Goal: Task Accomplishment & Management: Manage account settings

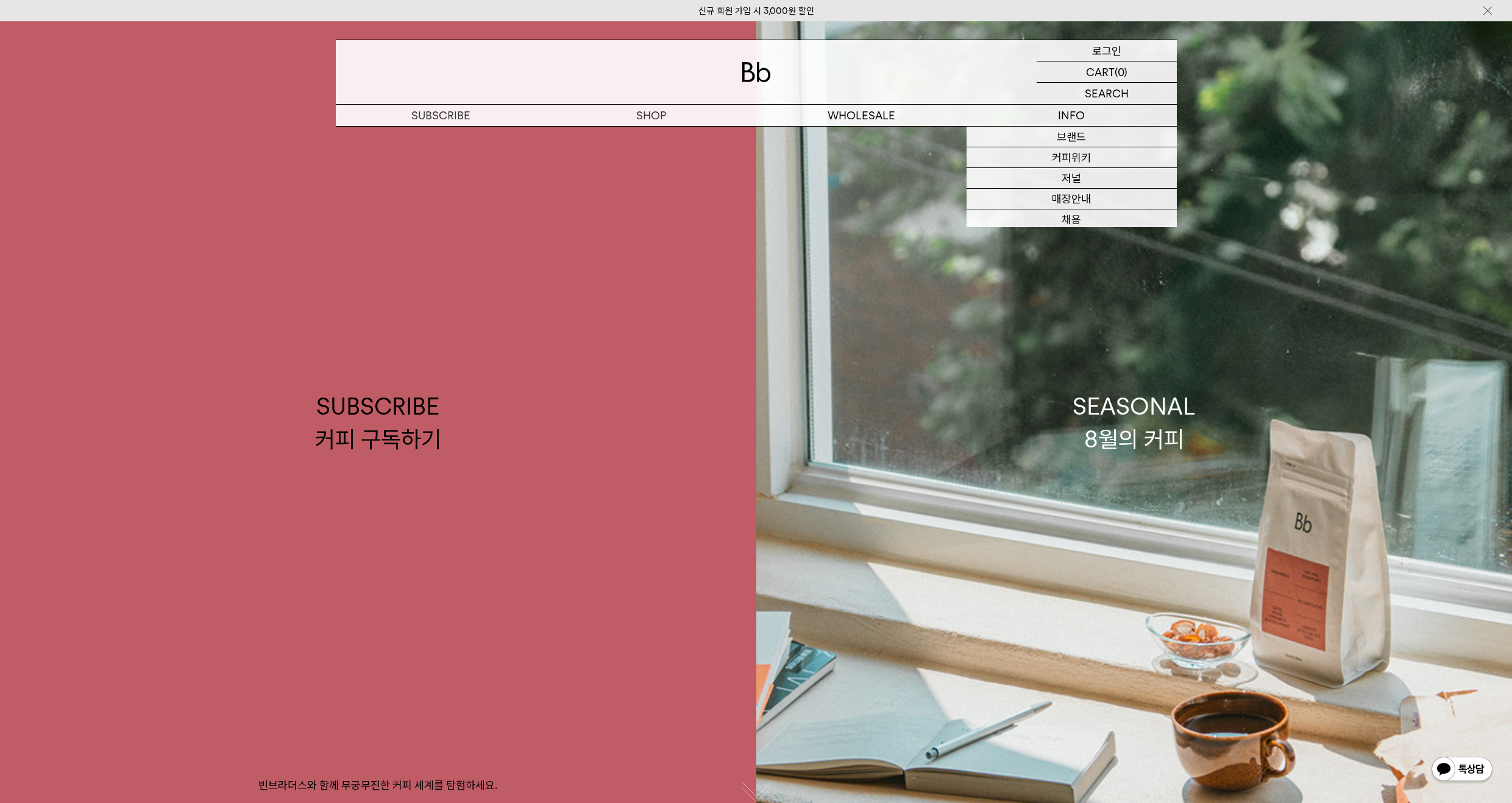
click at [1101, 49] on p "로그인" at bounding box center [1106, 50] width 30 height 21
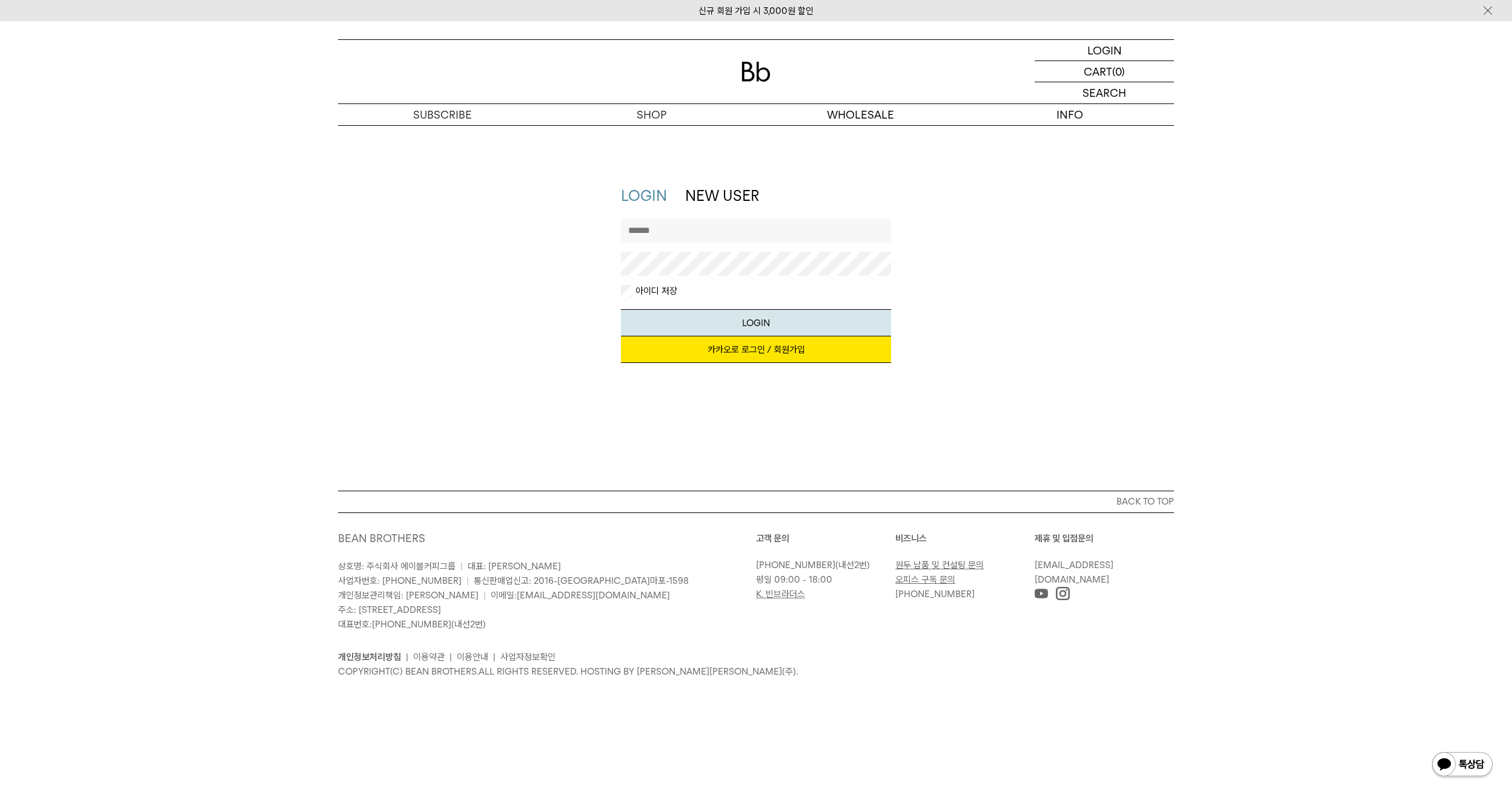
click at [789, 350] on link "카카오로 로그인 / 회원가입" at bounding box center [756, 350] width 271 height 27
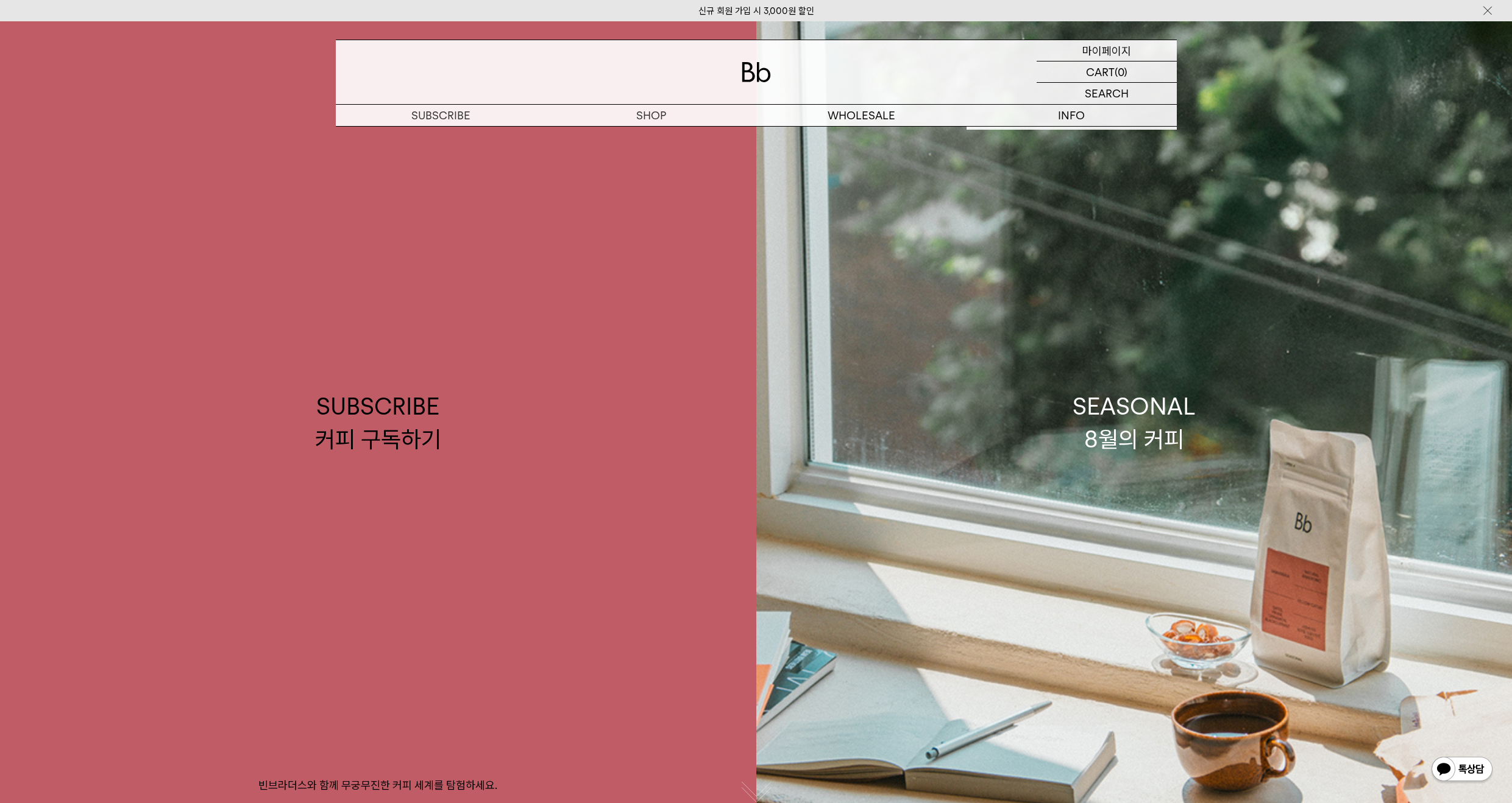
click at [1104, 50] on p "마이페이지" at bounding box center [1106, 50] width 49 height 21
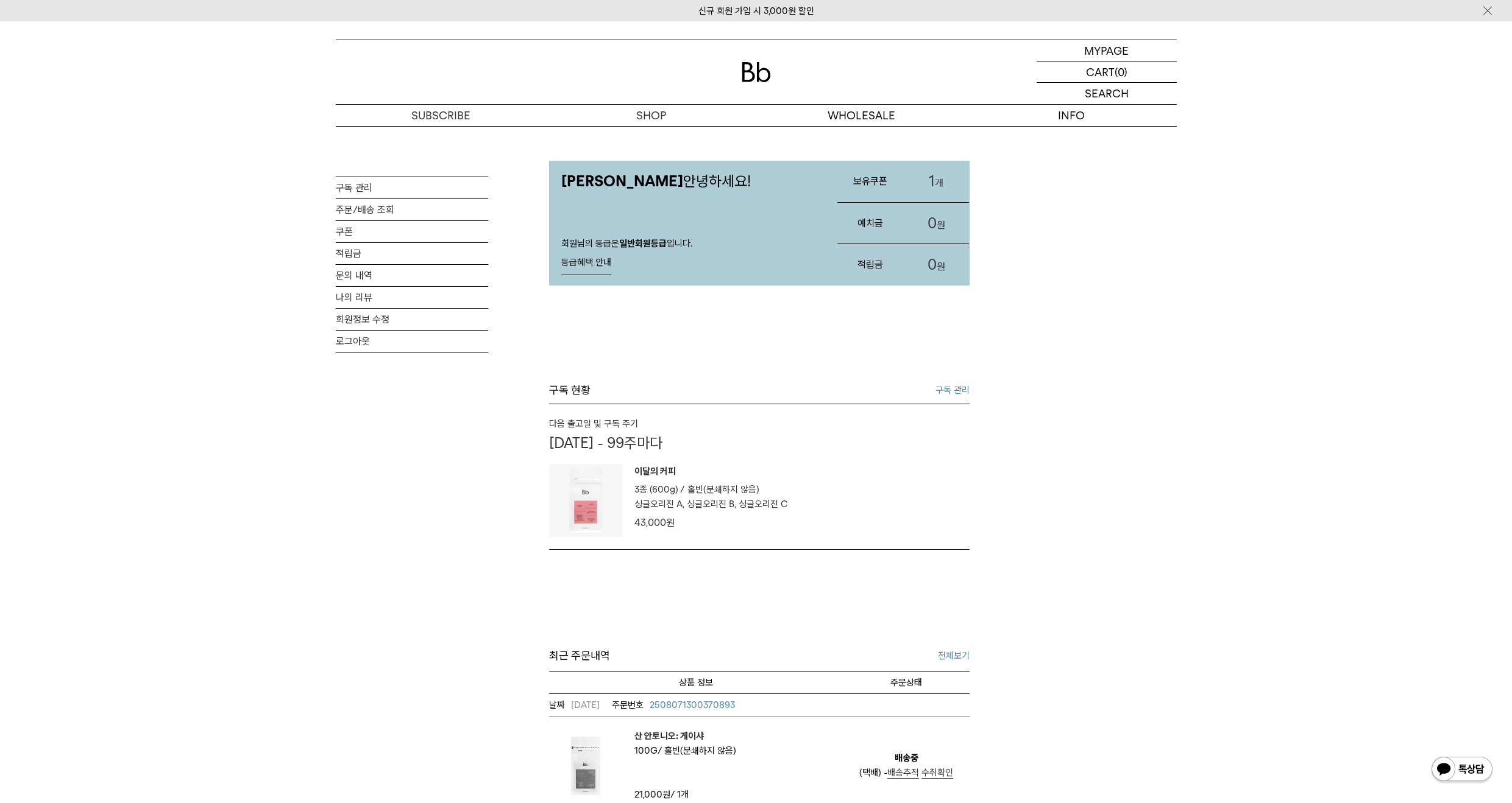
scroll to position [61, 0]
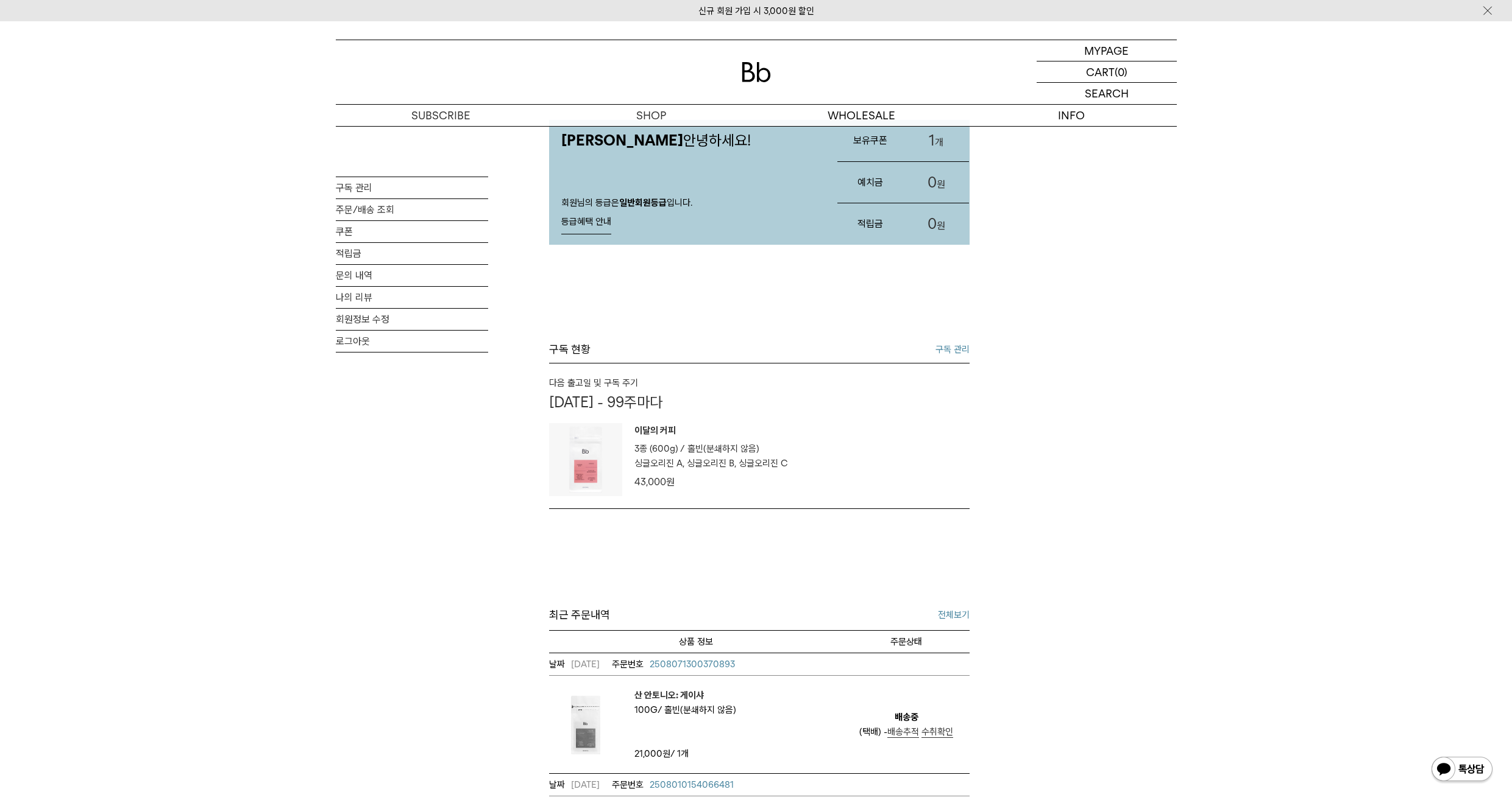
click at [945, 354] on link "구독 관리" at bounding box center [953, 349] width 34 height 15
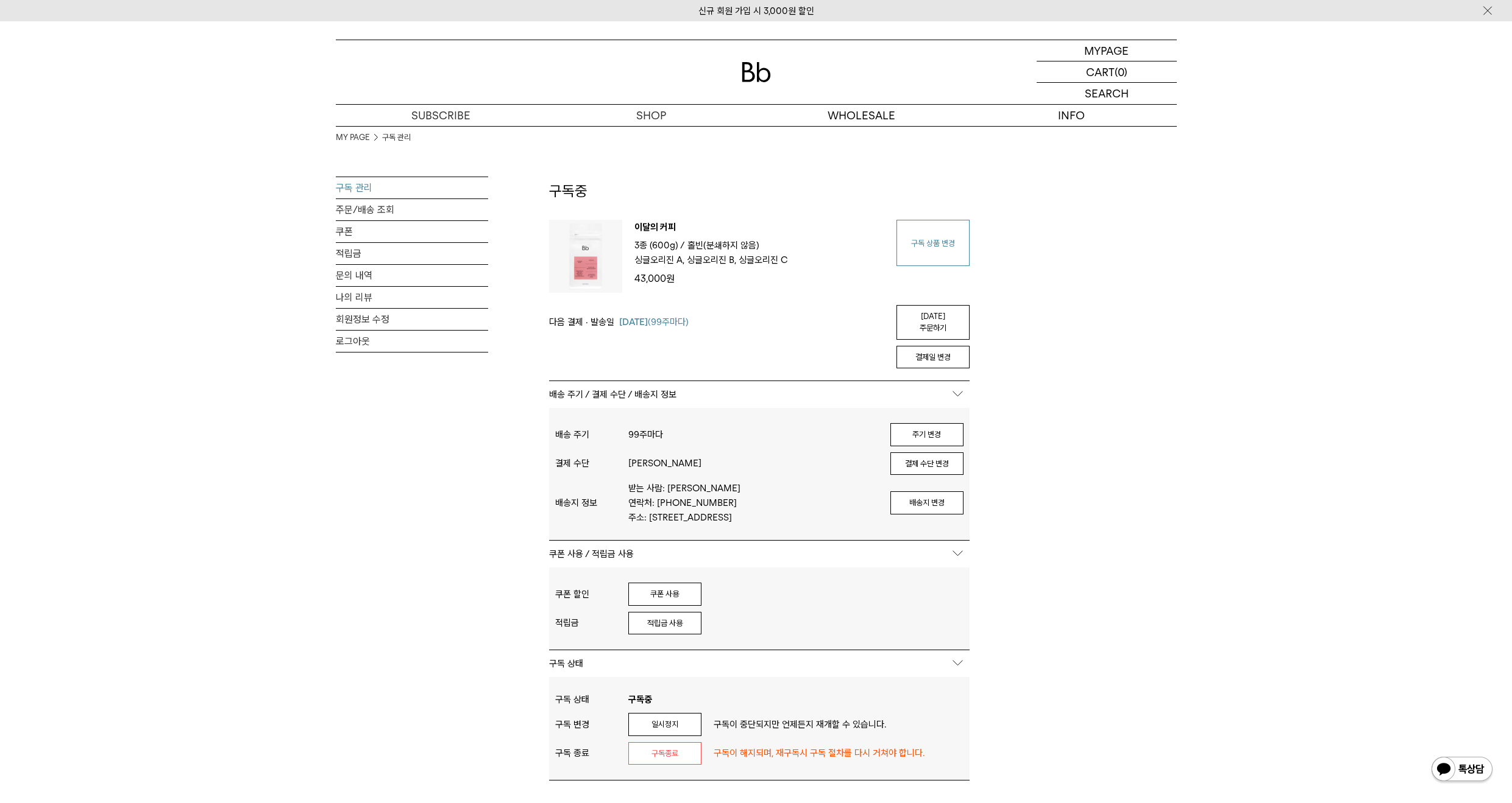
click at [936, 242] on link "구독 상품 변경" at bounding box center [933, 243] width 73 height 47
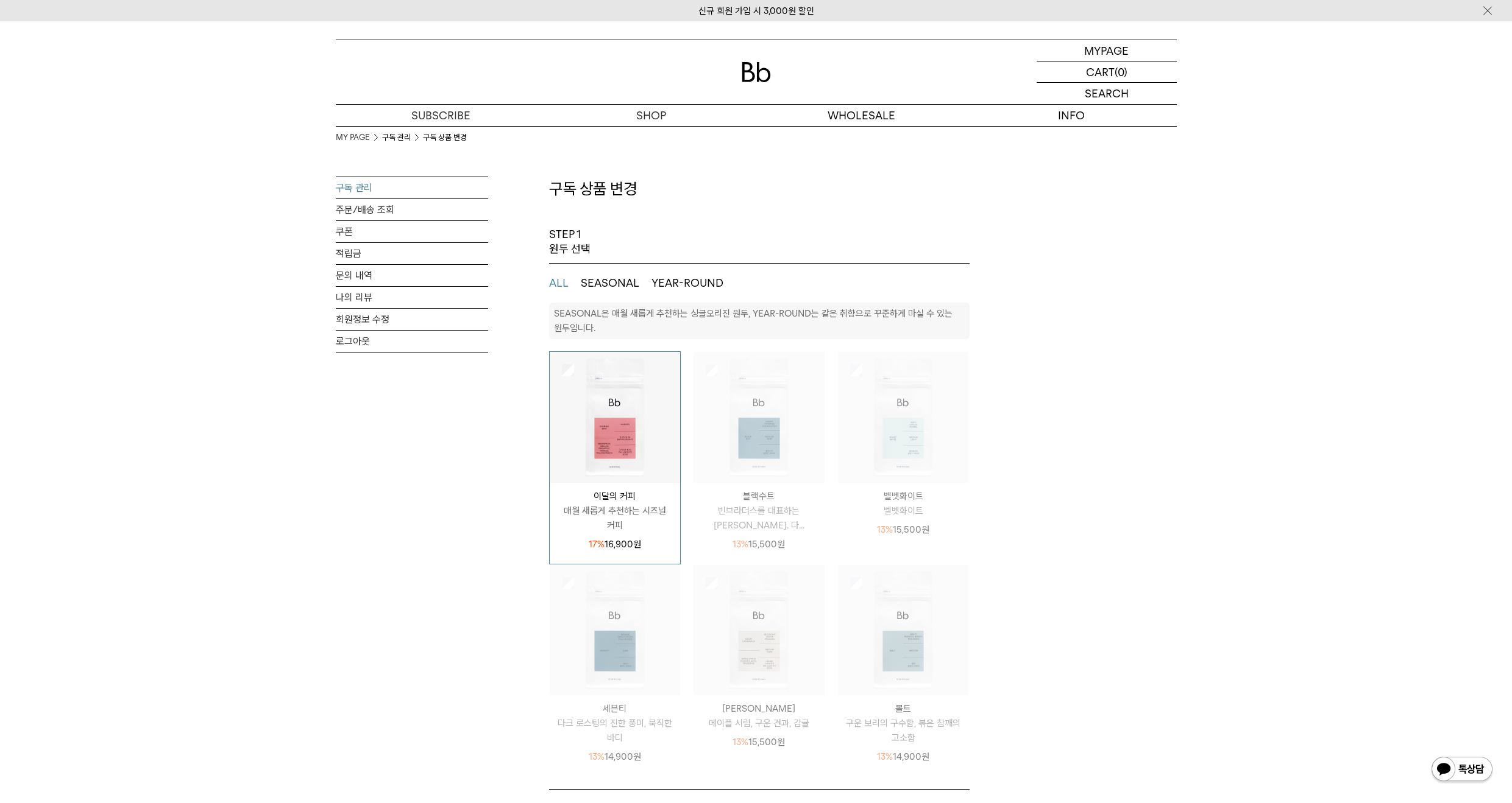
select select "**"
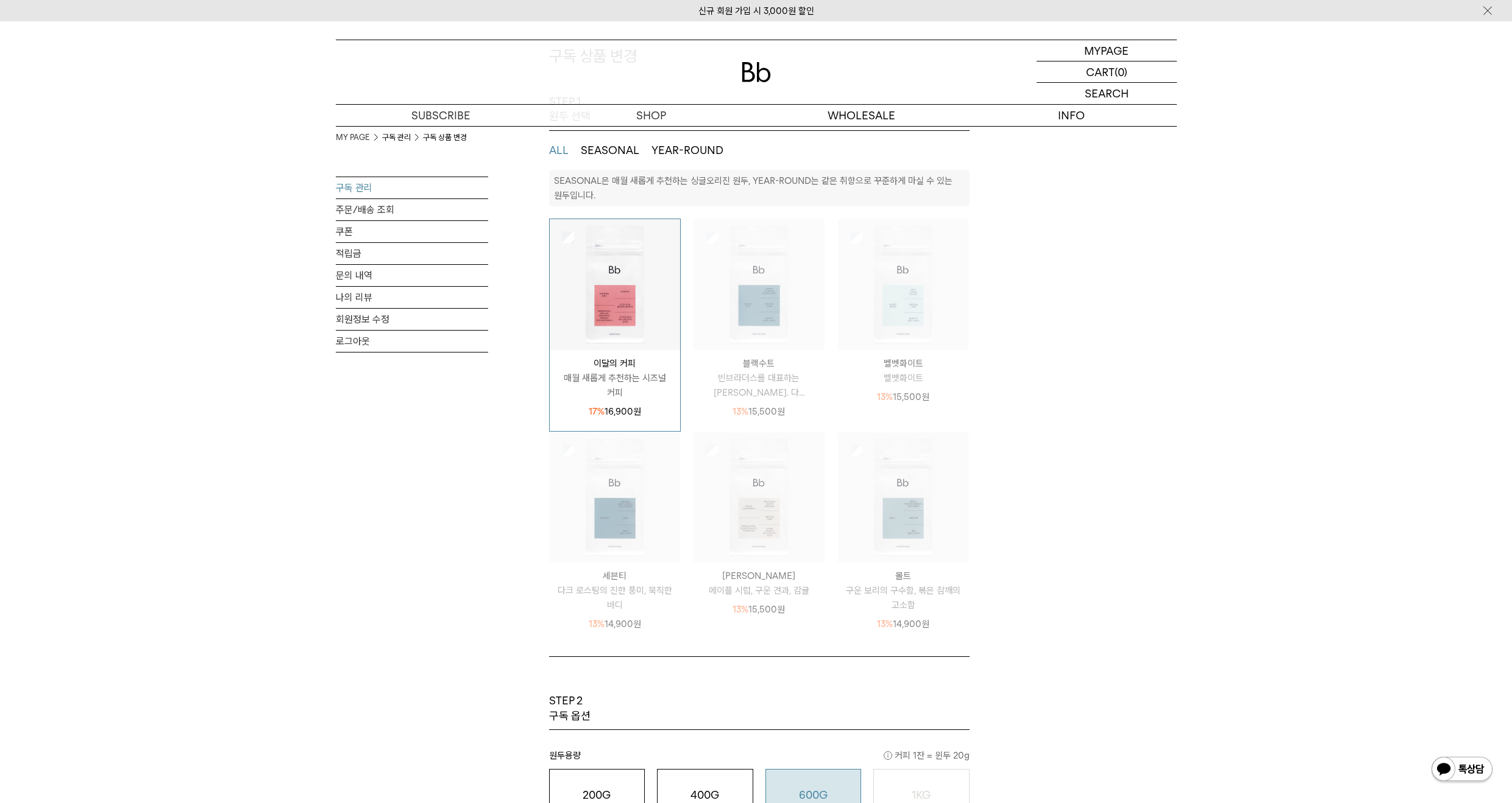
scroll to position [426, 0]
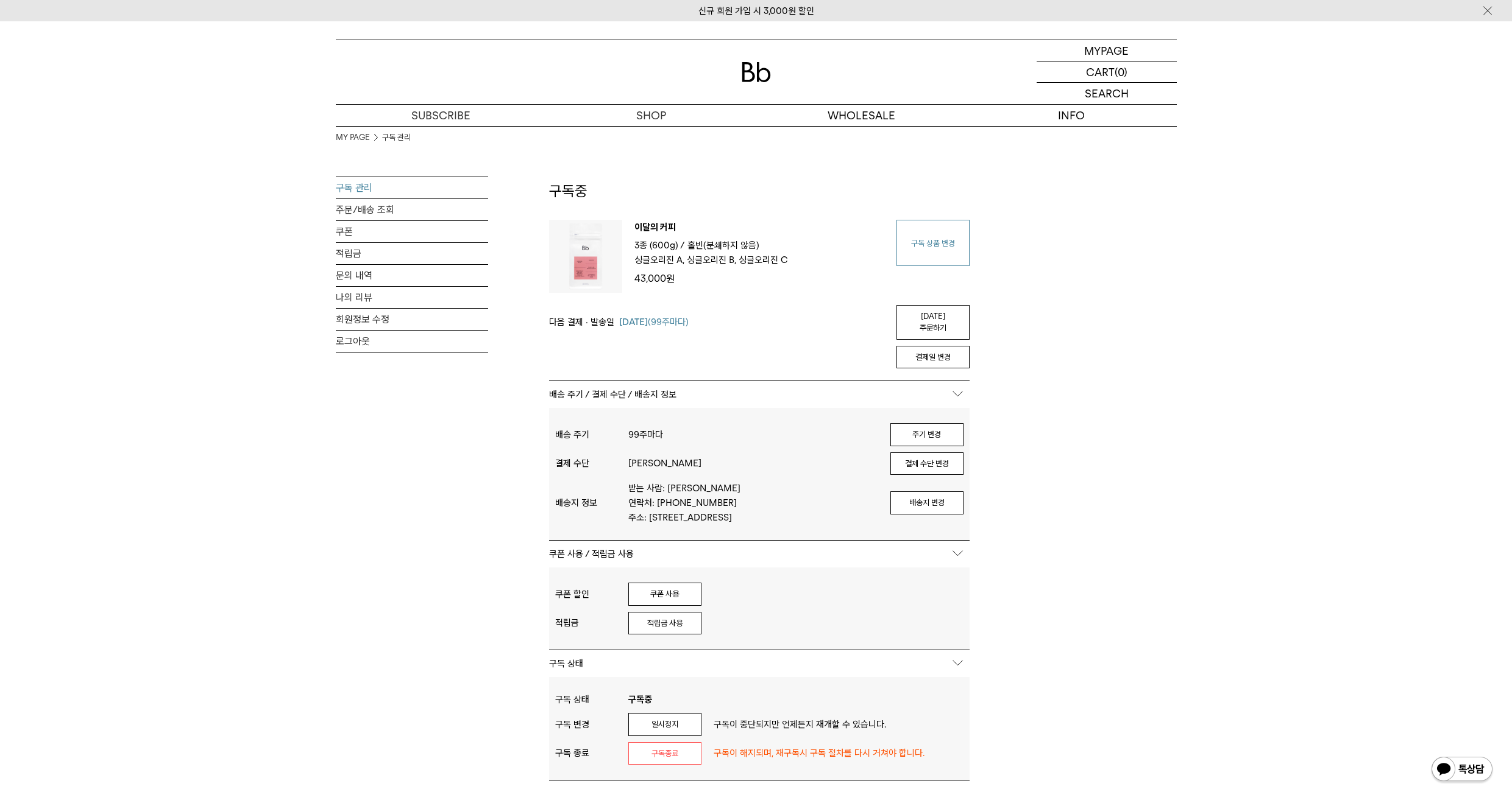
click at [900, 243] on link "구독 상품 변경" at bounding box center [933, 243] width 73 height 47
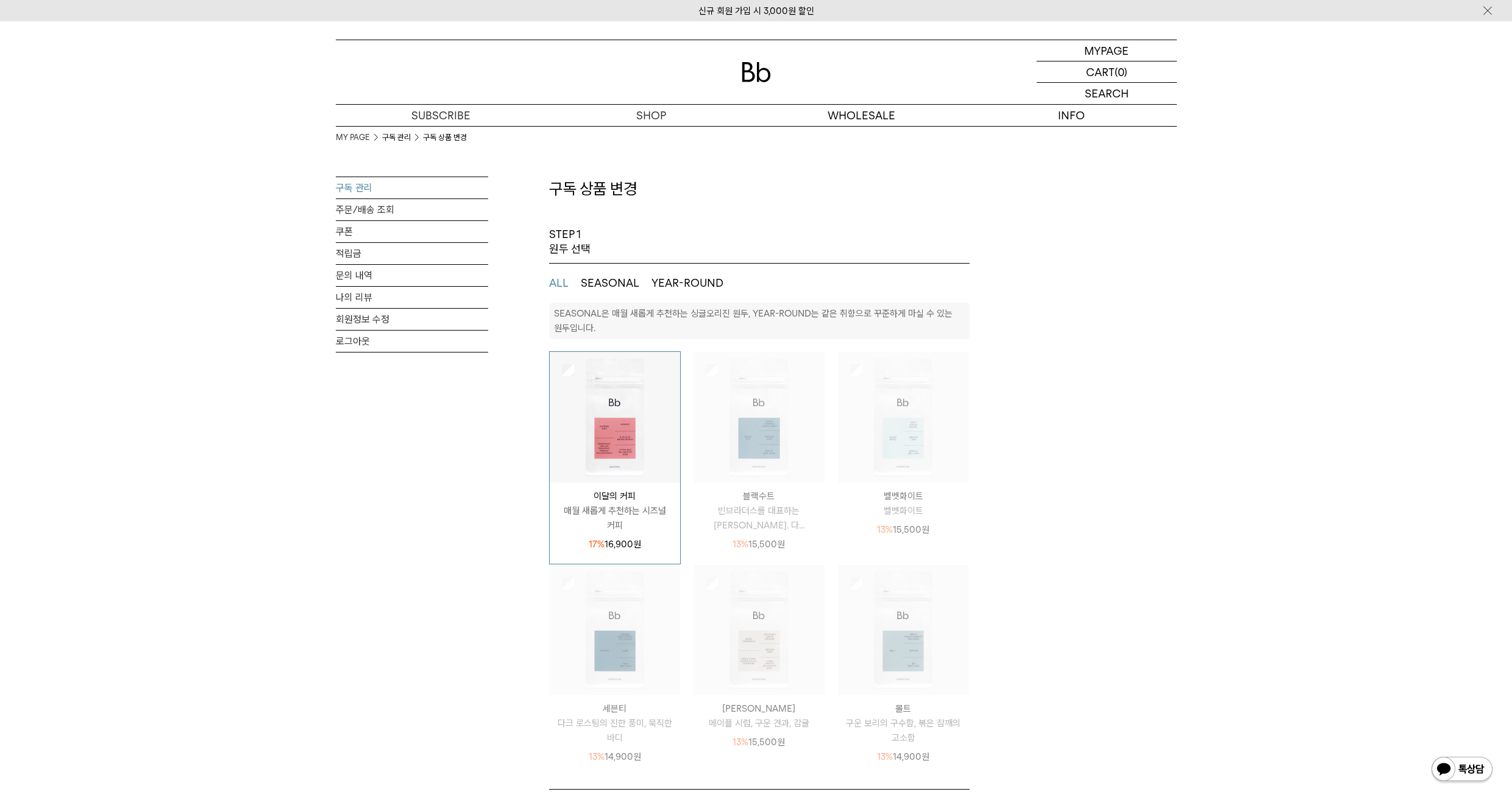
select select "**"
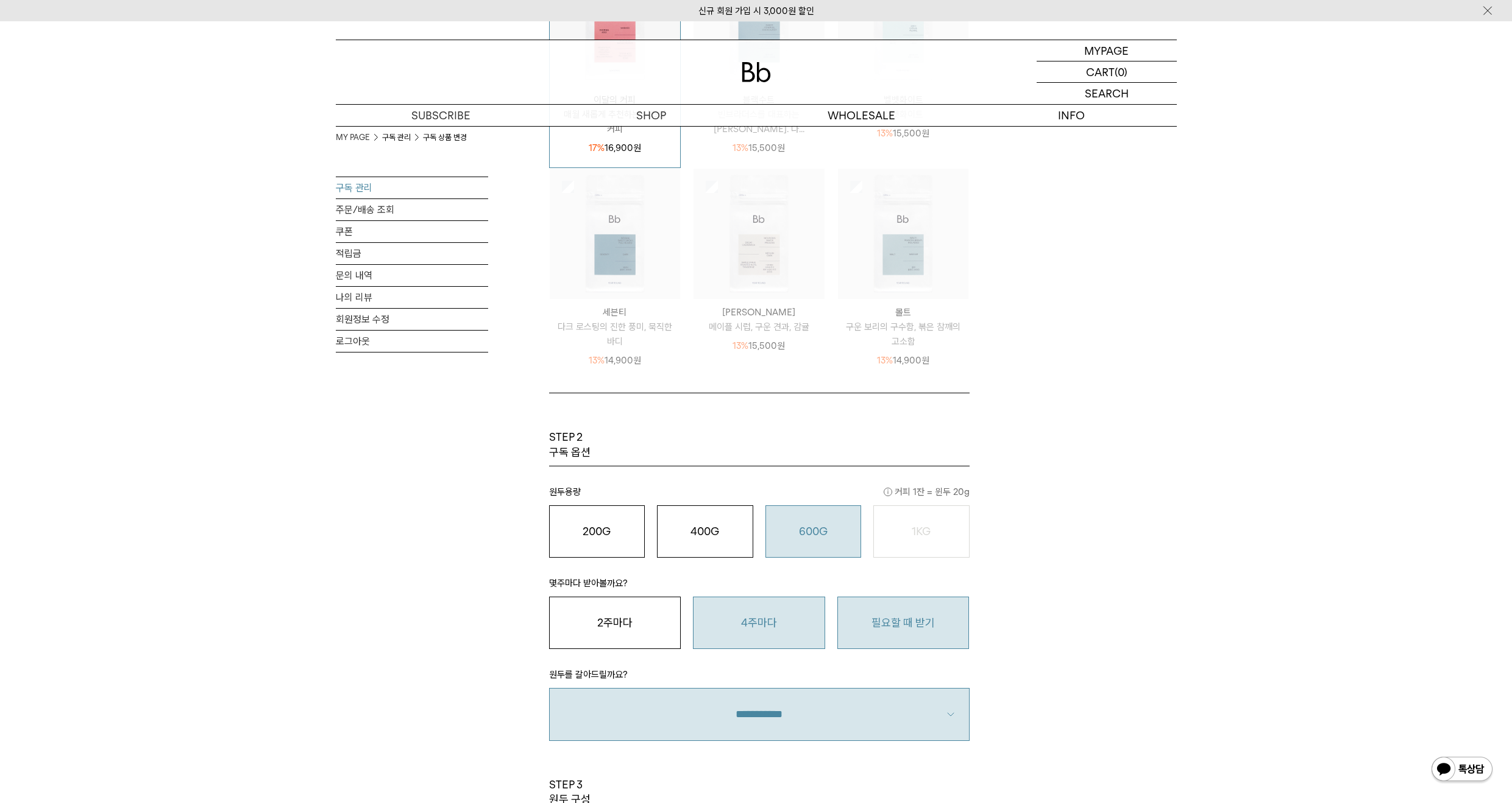
scroll to position [487, 0]
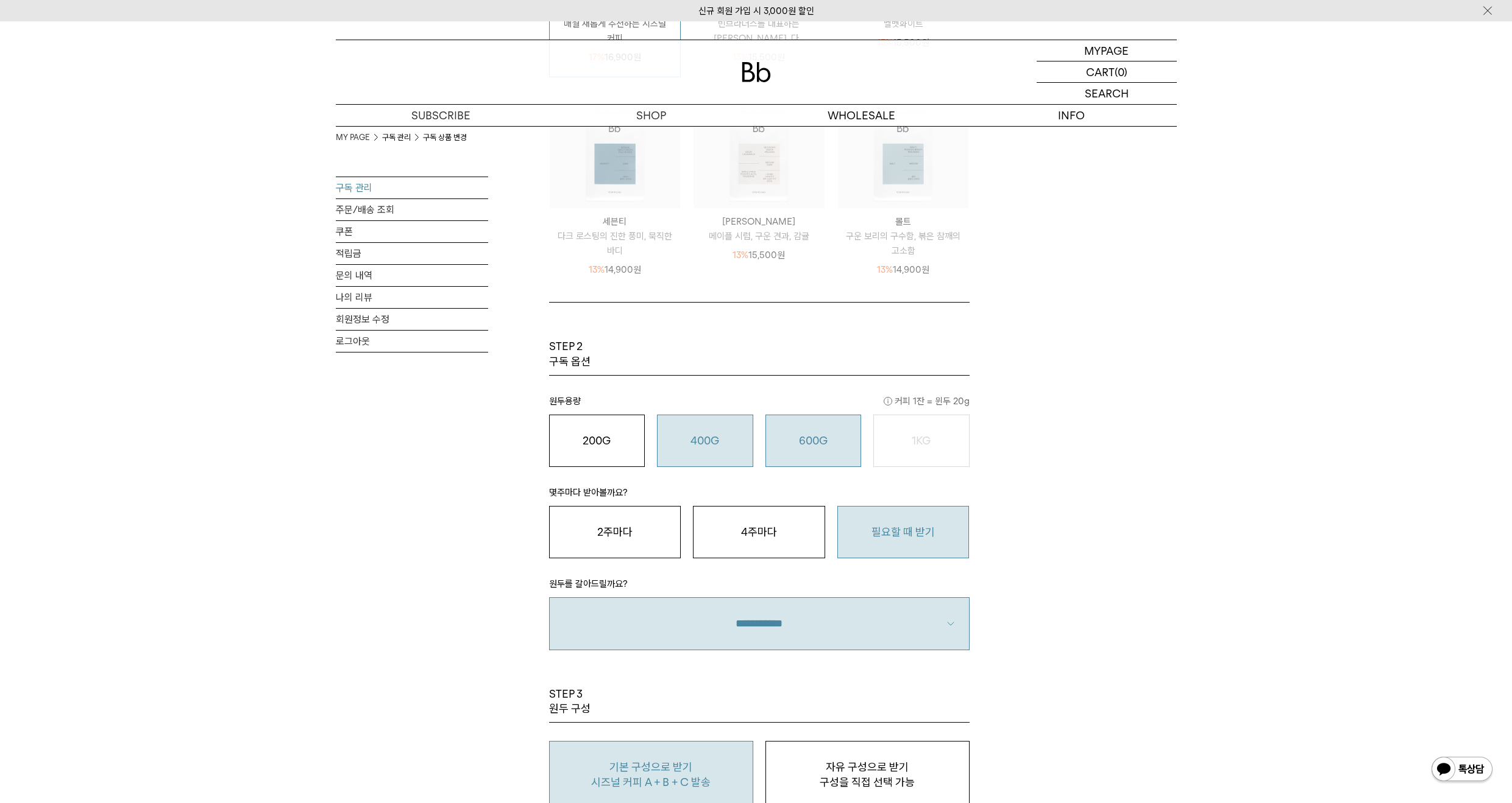
click at [722, 433] on div "400G 31,000 원" at bounding box center [705, 440] width 83 height 15
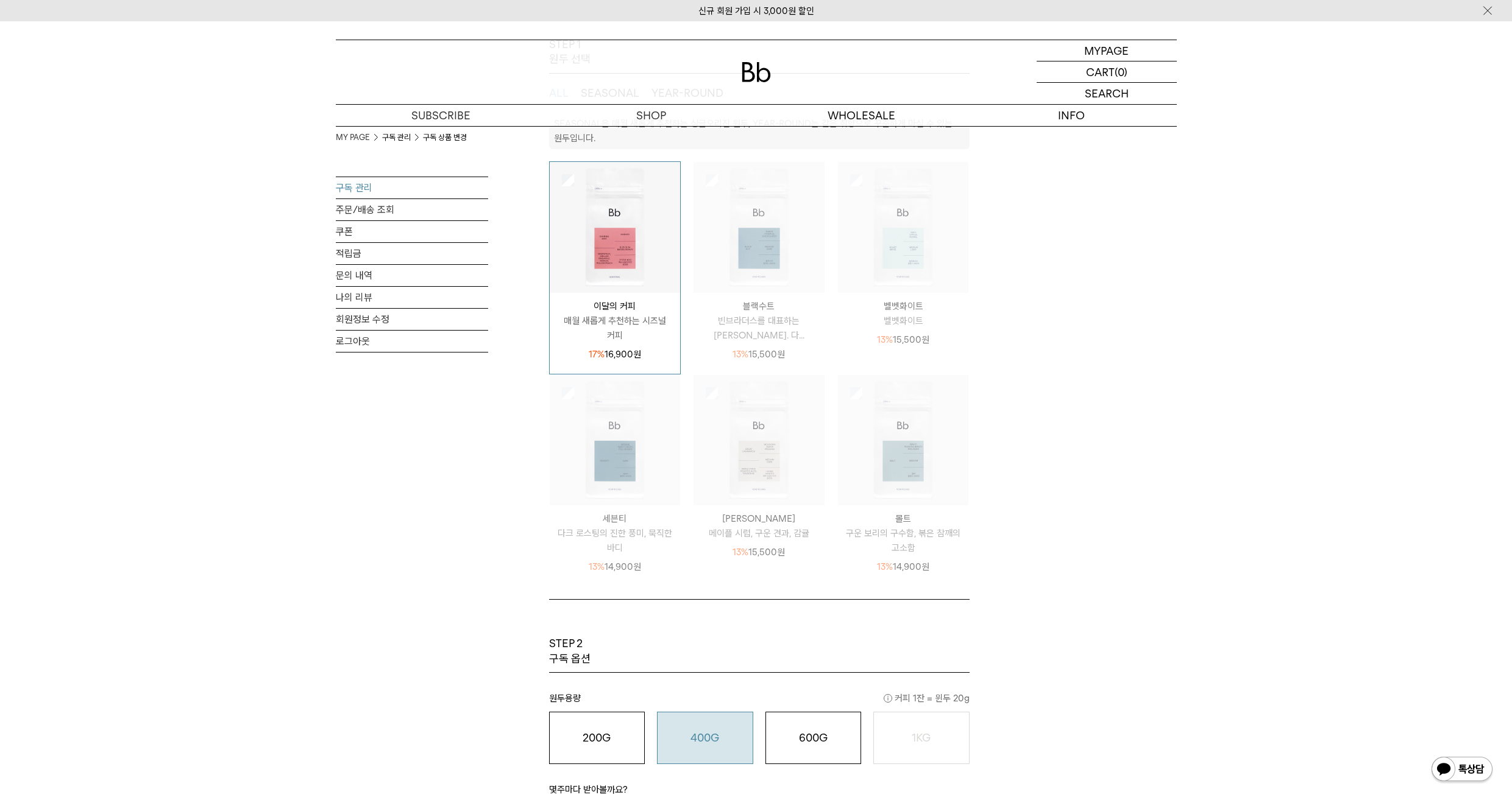
scroll to position [182, 0]
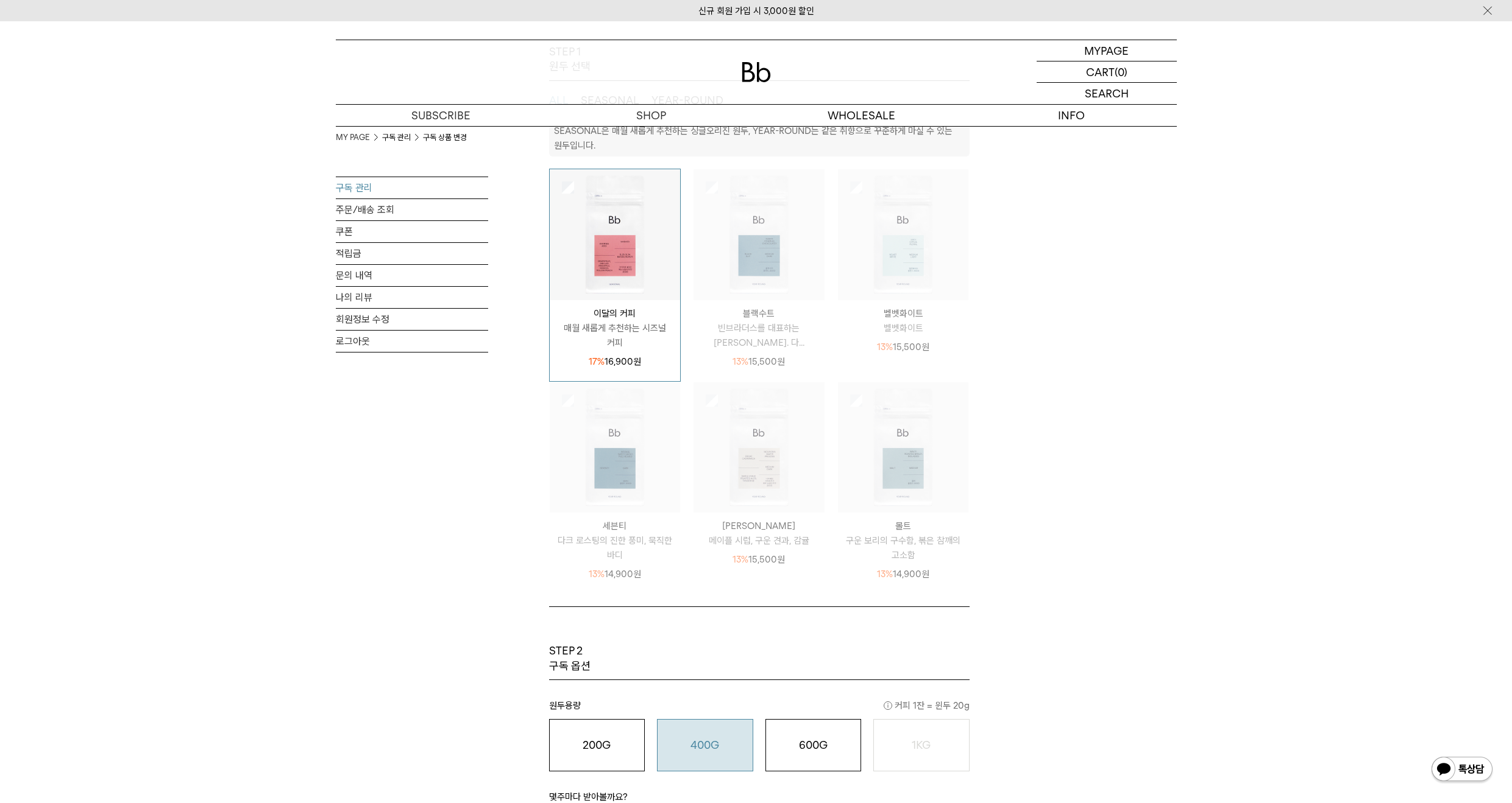
click at [874, 287] on img at bounding box center [903, 235] width 131 height 131
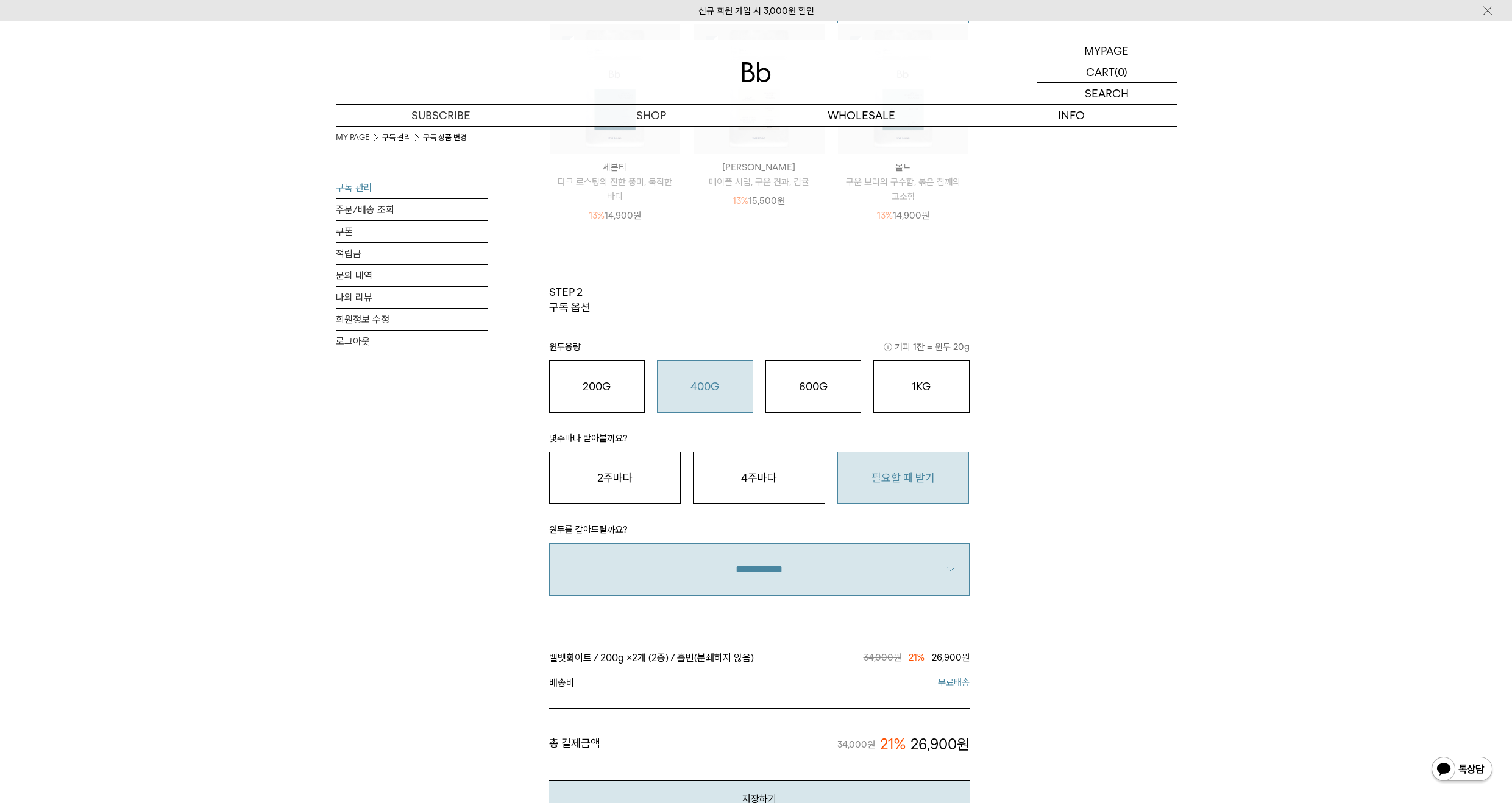
scroll to position [609, 0]
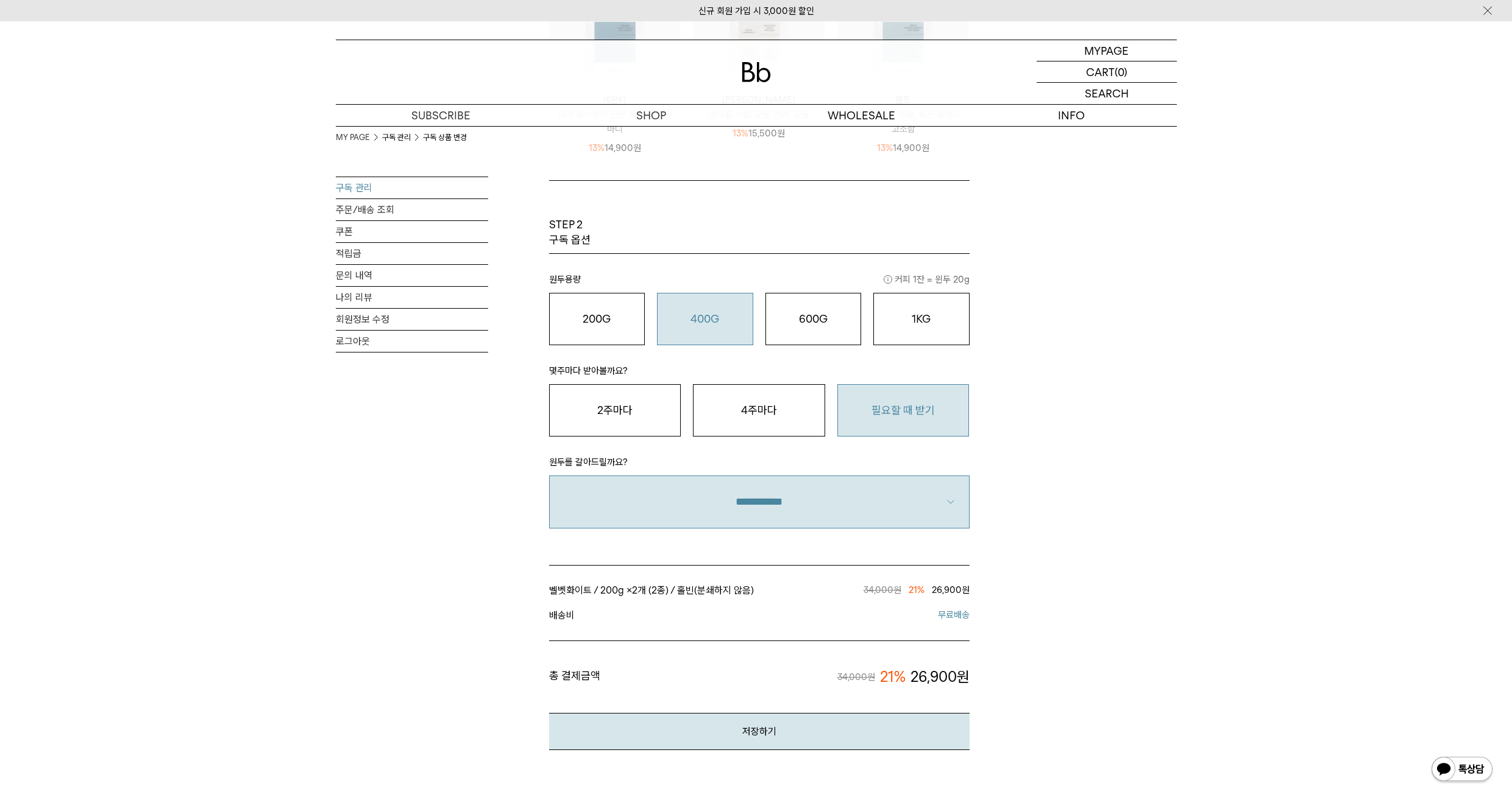
click at [742, 319] on div "400G 31,000 원" at bounding box center [705, 319] width 83 height 15
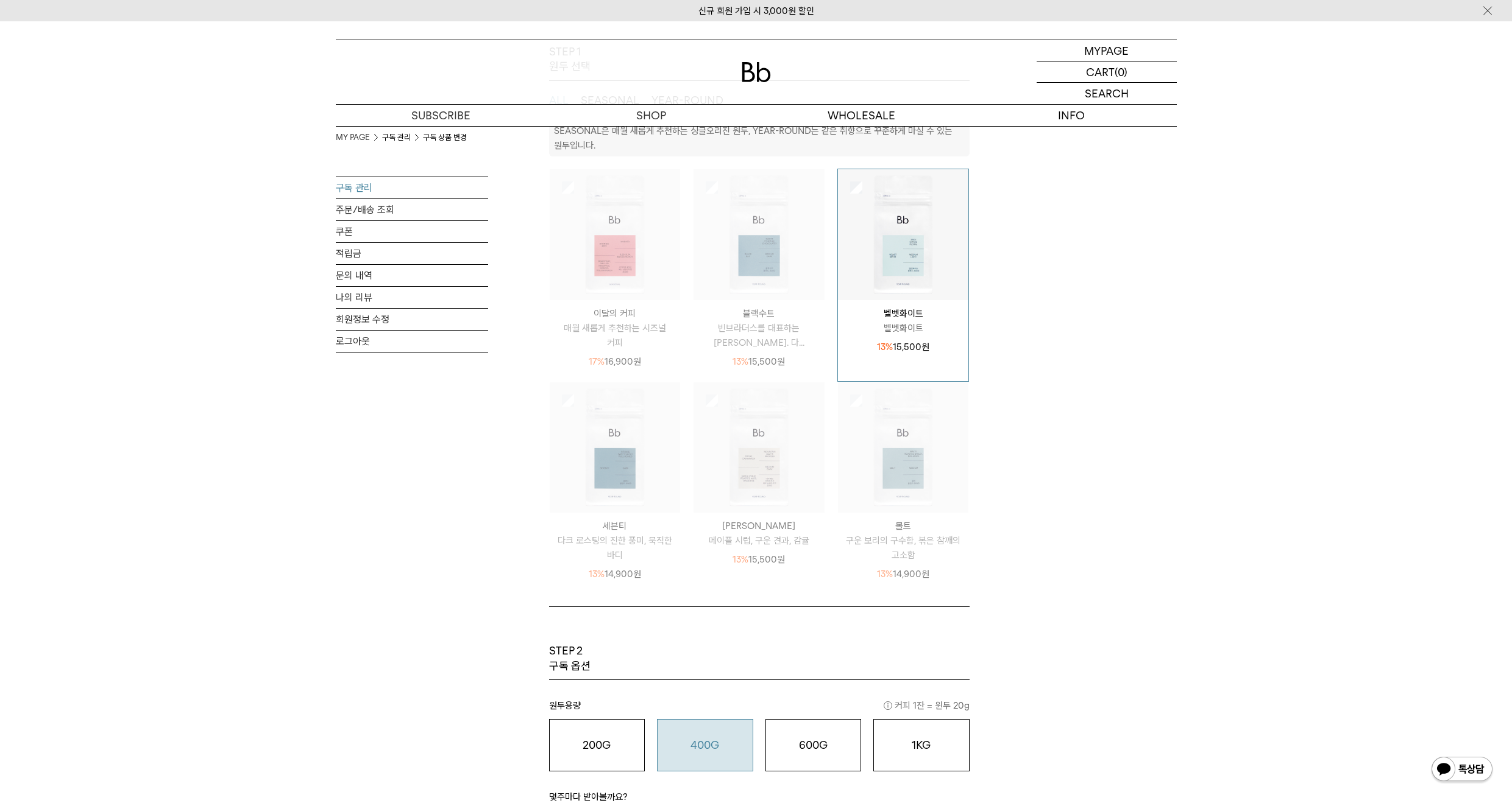
click at [1041, 395] on div "MY PAGE 구독 관리 구독 상품 변경 구독 관리 주문/배송 조회 쿠폰 적립금 문의 내역 나의 리뷰 회원정보 수정 로그아웃 구독 상품 변경 …" at bounding box center [756, 560] width 841 height 1233
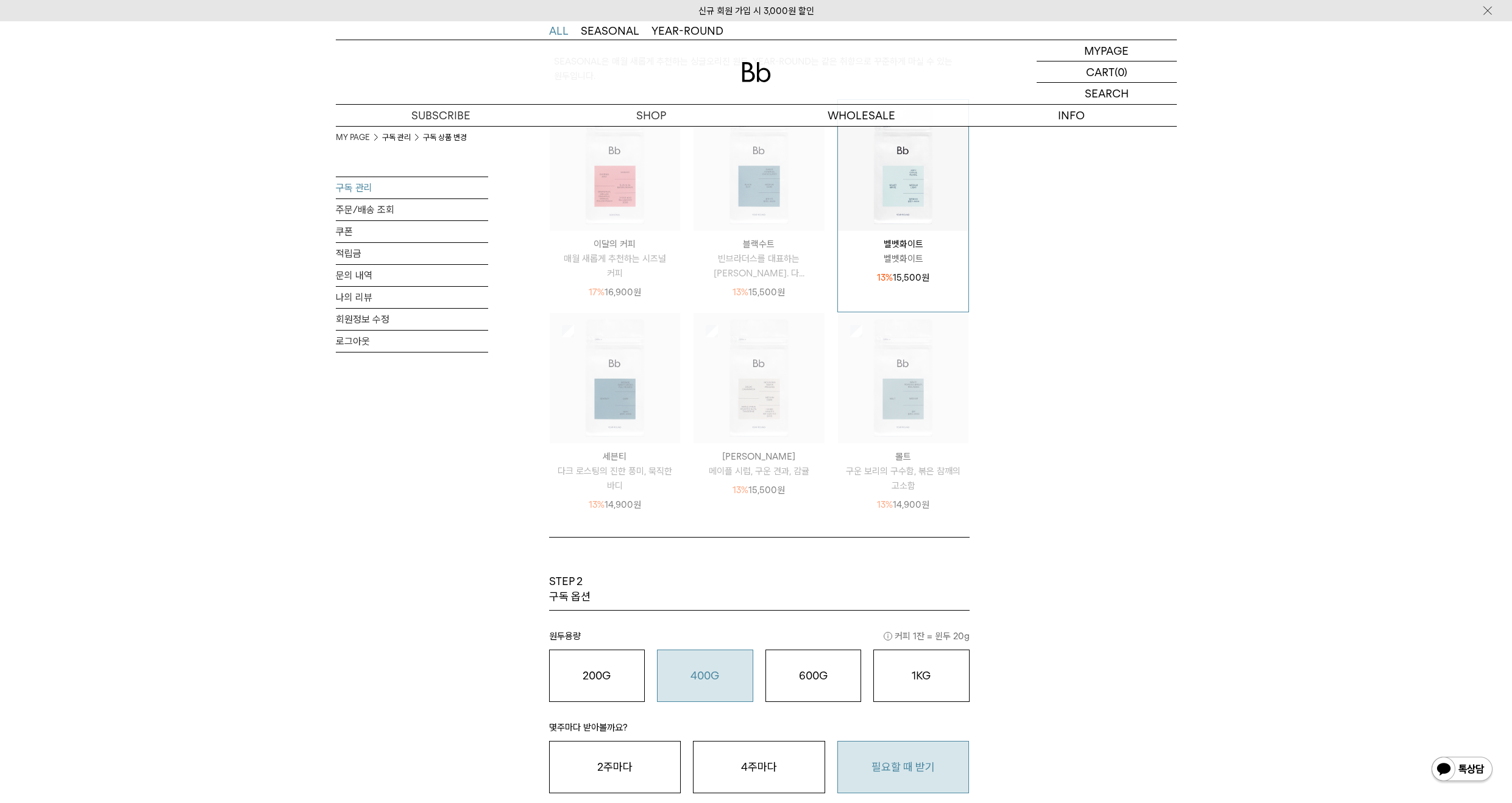
scroll to position [244, 0]
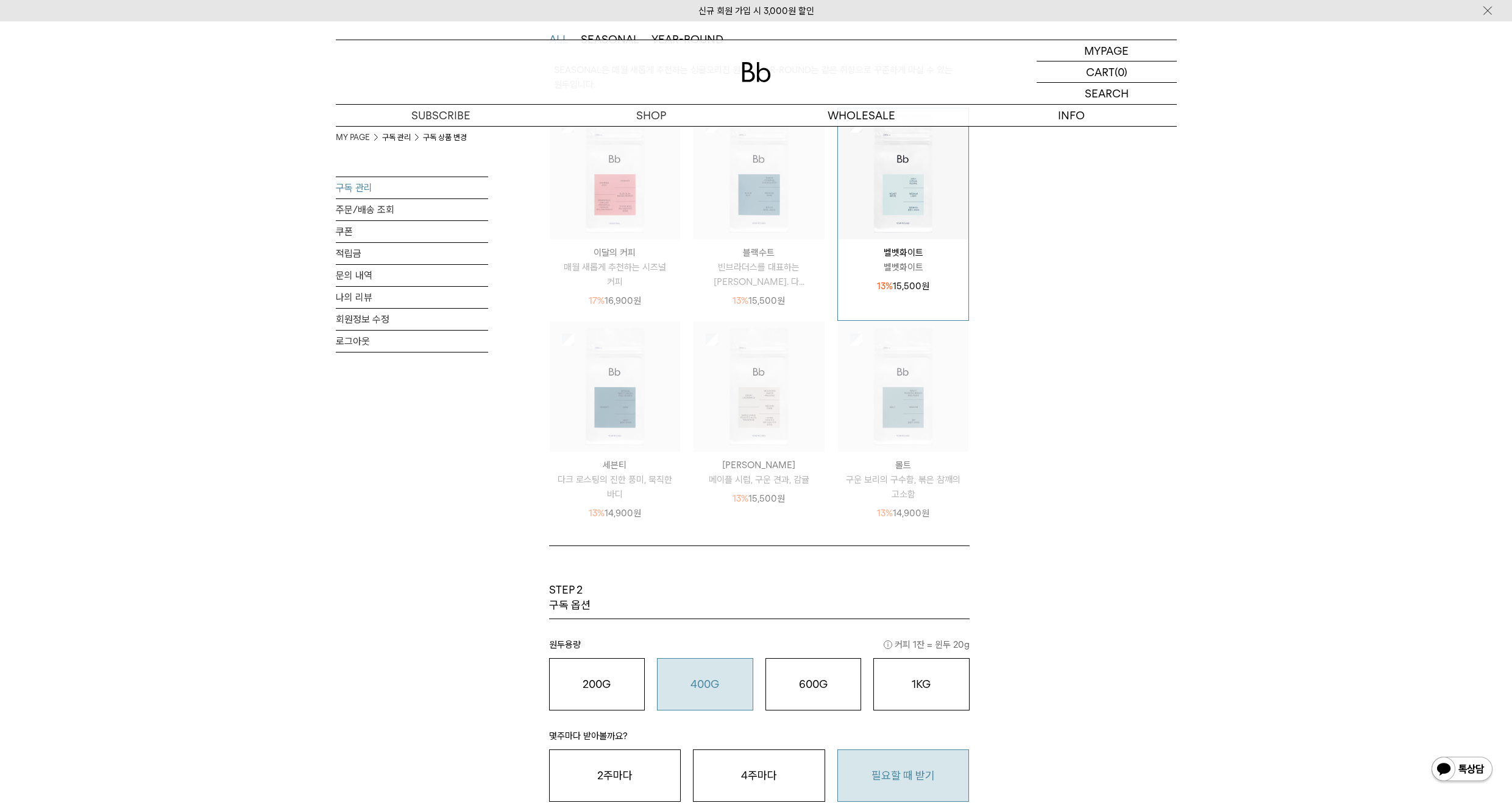
click at [659, 255] on p "이달의 커피" at bounding box center [615, 252] width 131 height 15
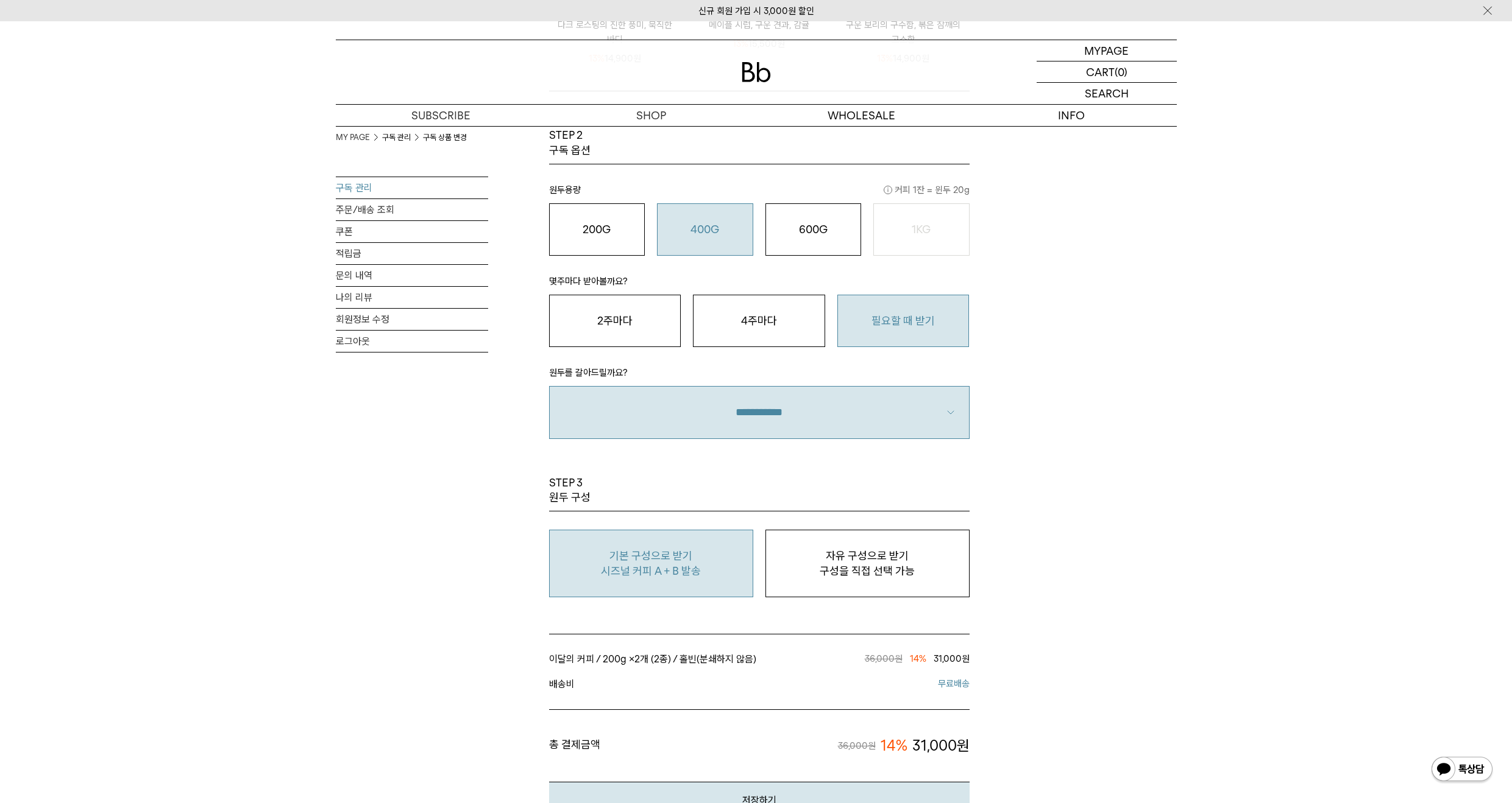
scroll to position [731, 0]
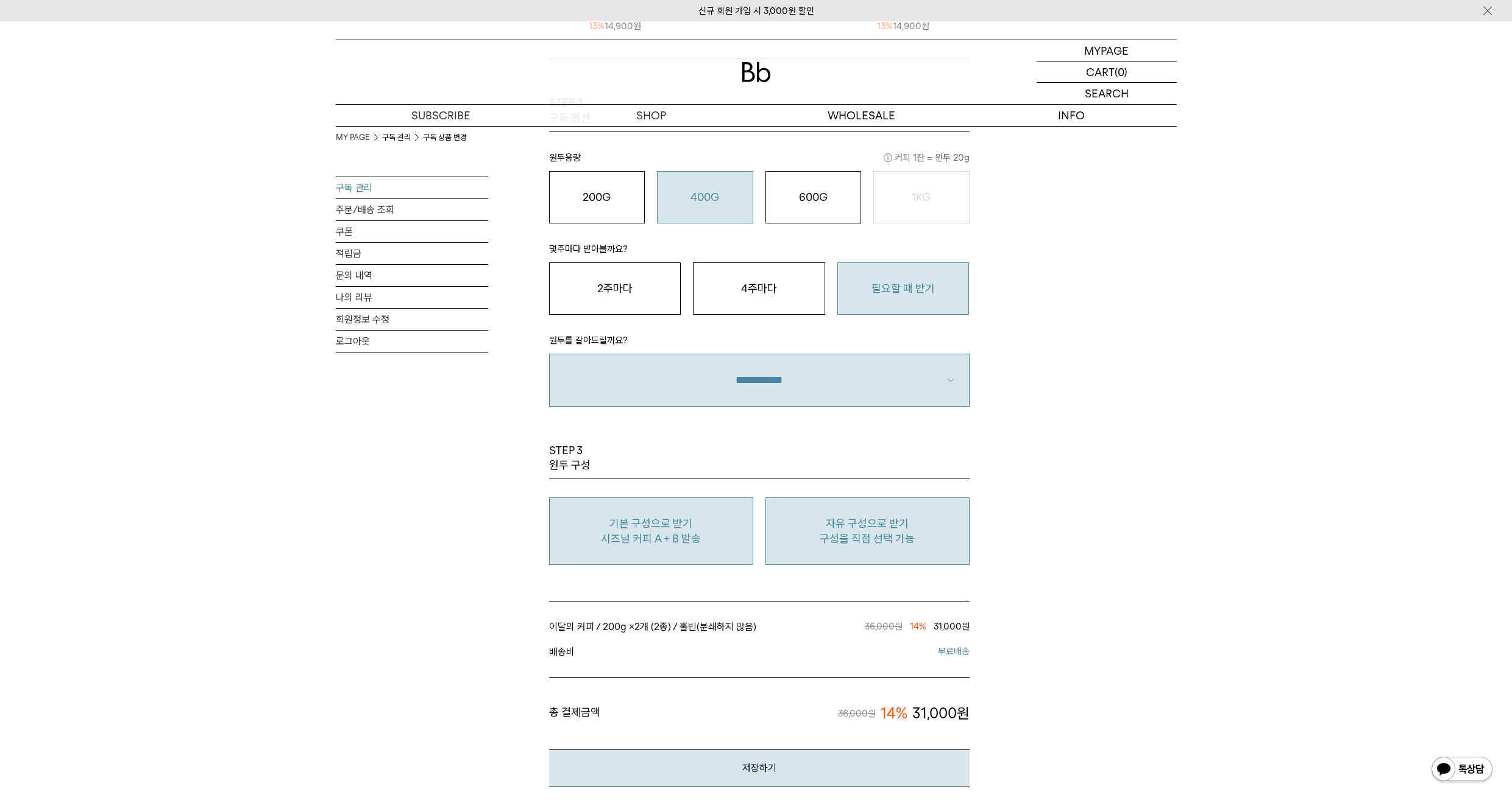
click at [916, 504] on button "자유 구성으로 받기 구성을 직접 선택 가능" at bounding box center [867, 531] width 204 height 68
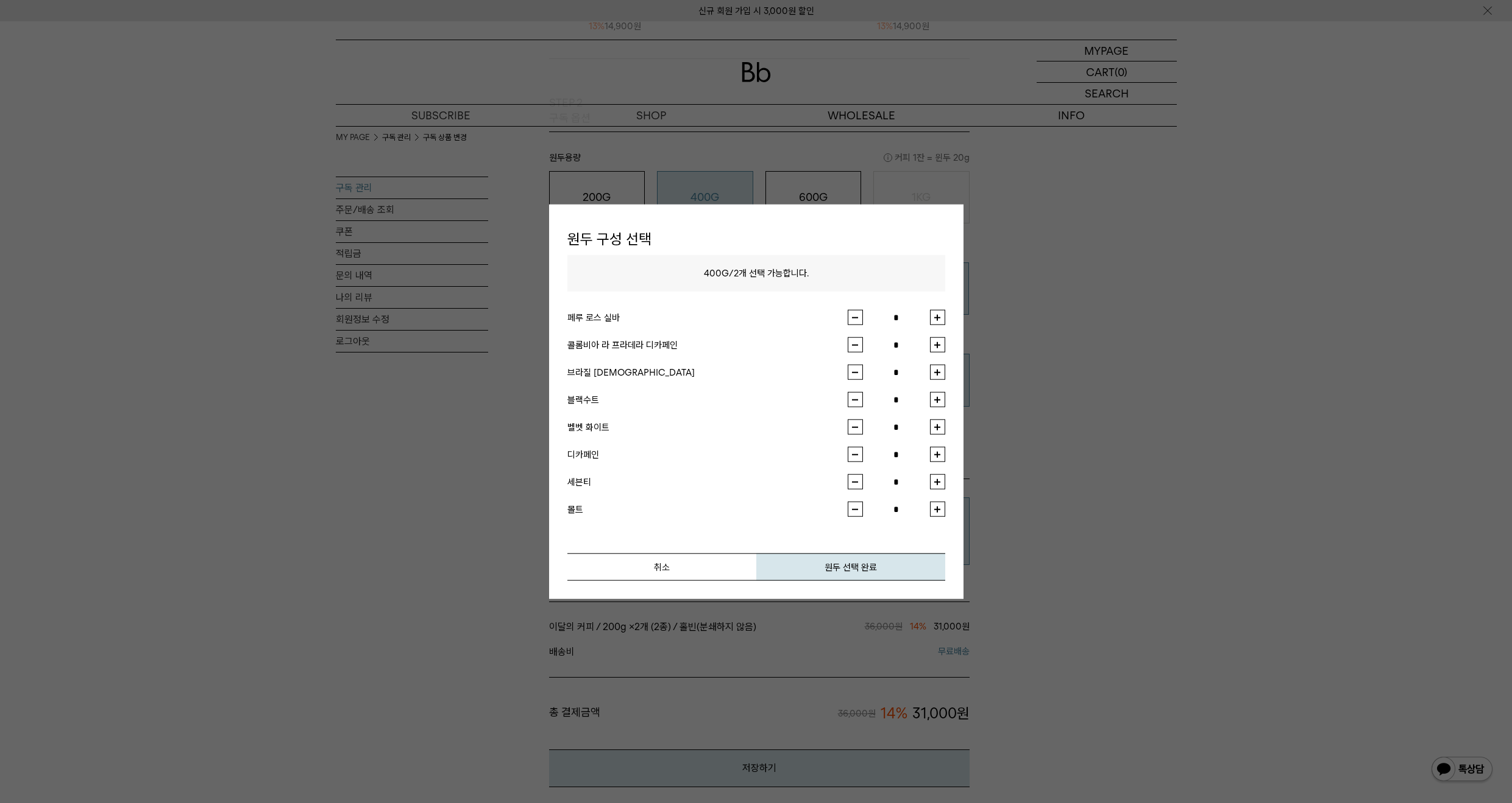
click at [942, 374] on button "button" at bounding box center [938, 373] width 16 height 16
click at [860, 367] on button "button" at bounding box center [855, 373] width 16 height 16
type input "*"
click at [936, 322] on button "button" at bounding box center [938, 318] width 16 height 16
type input "*"
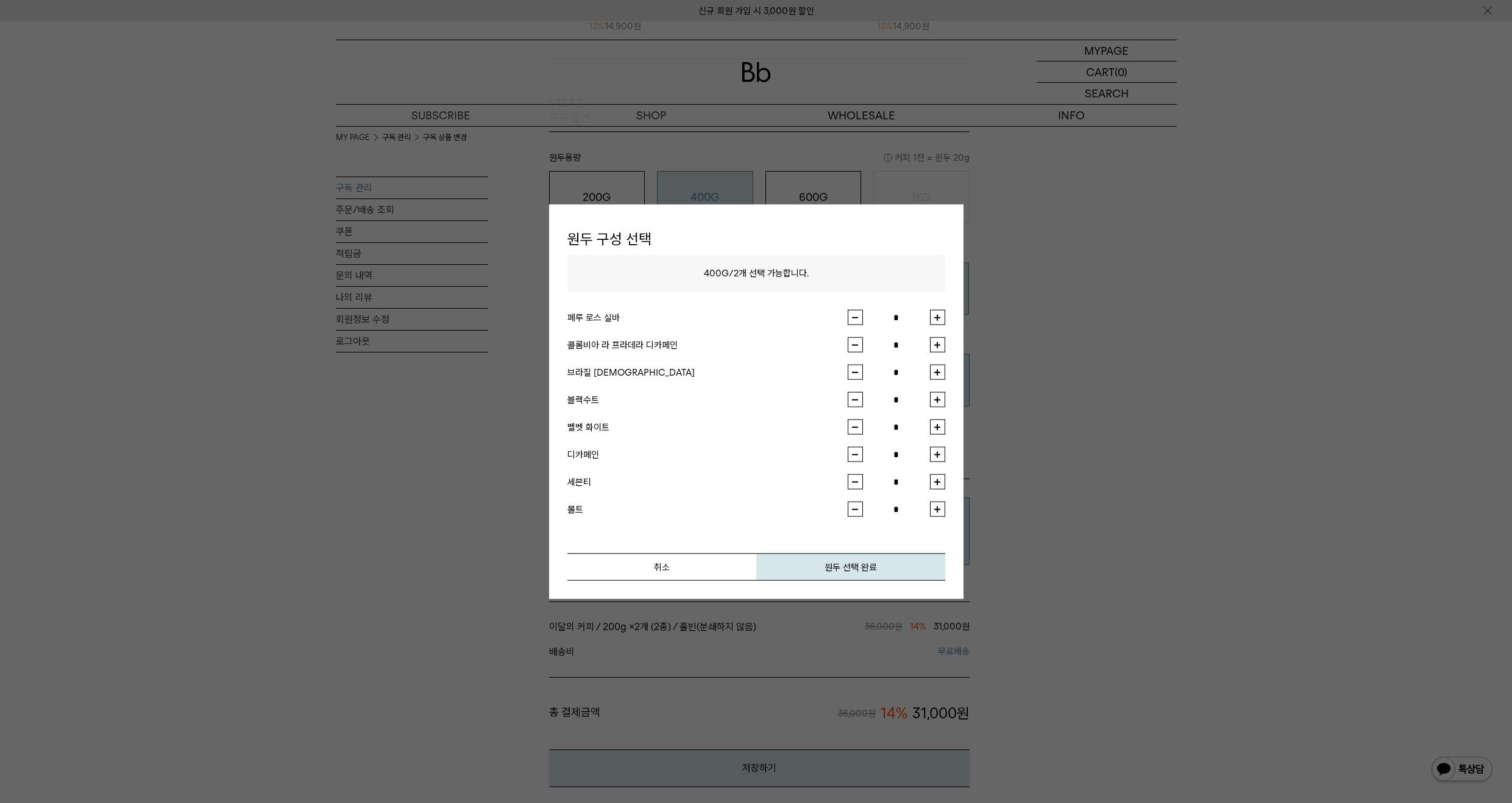
click at [937, 421] on button "button" at bounding box center [938, 427] width 16 height 16
type input "*"
click at [836, 561] on button "원두 선택 완료" at bounding box center [850, 567] width 189 height 27
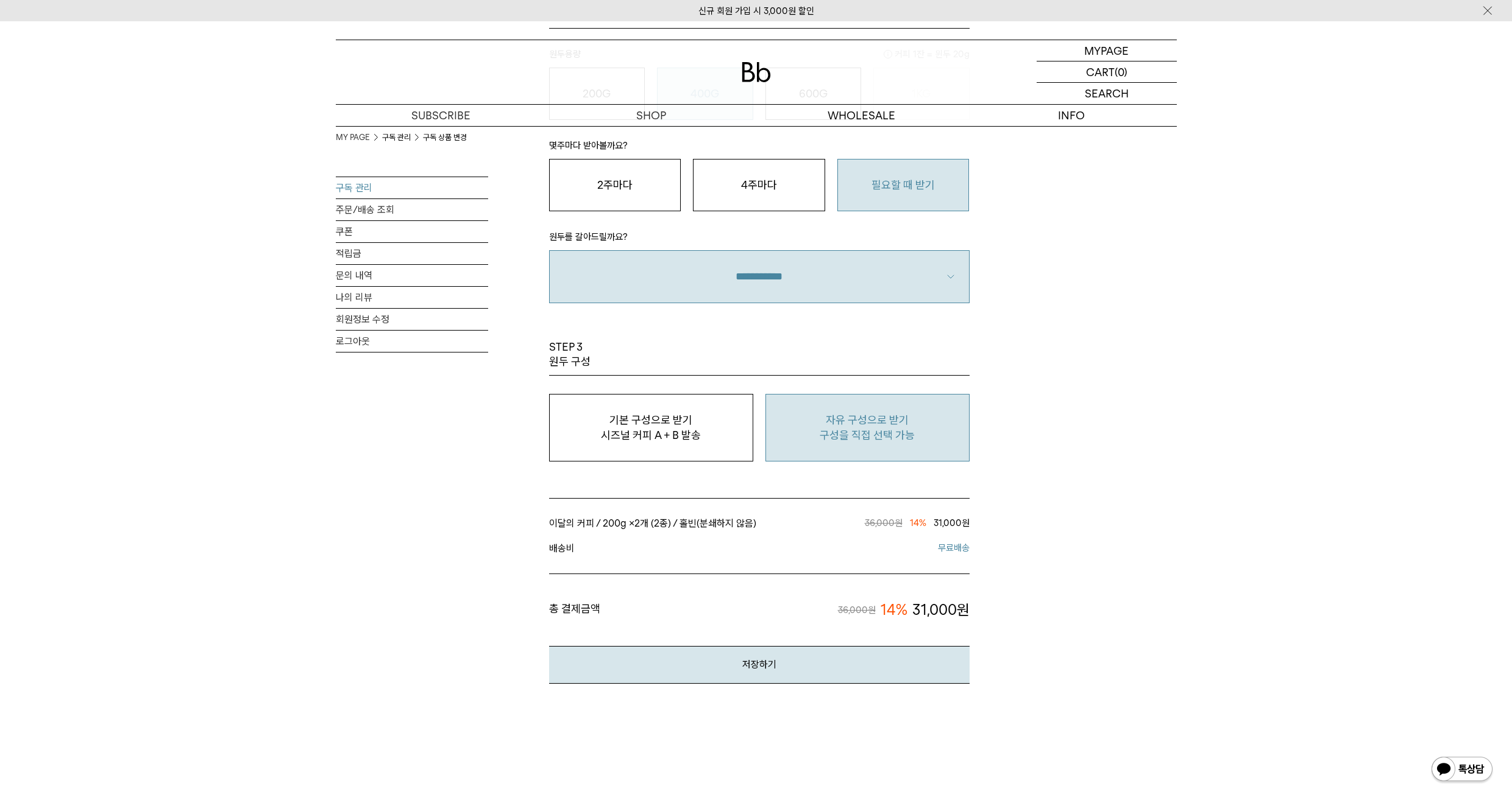
scroll to position [853, 0]
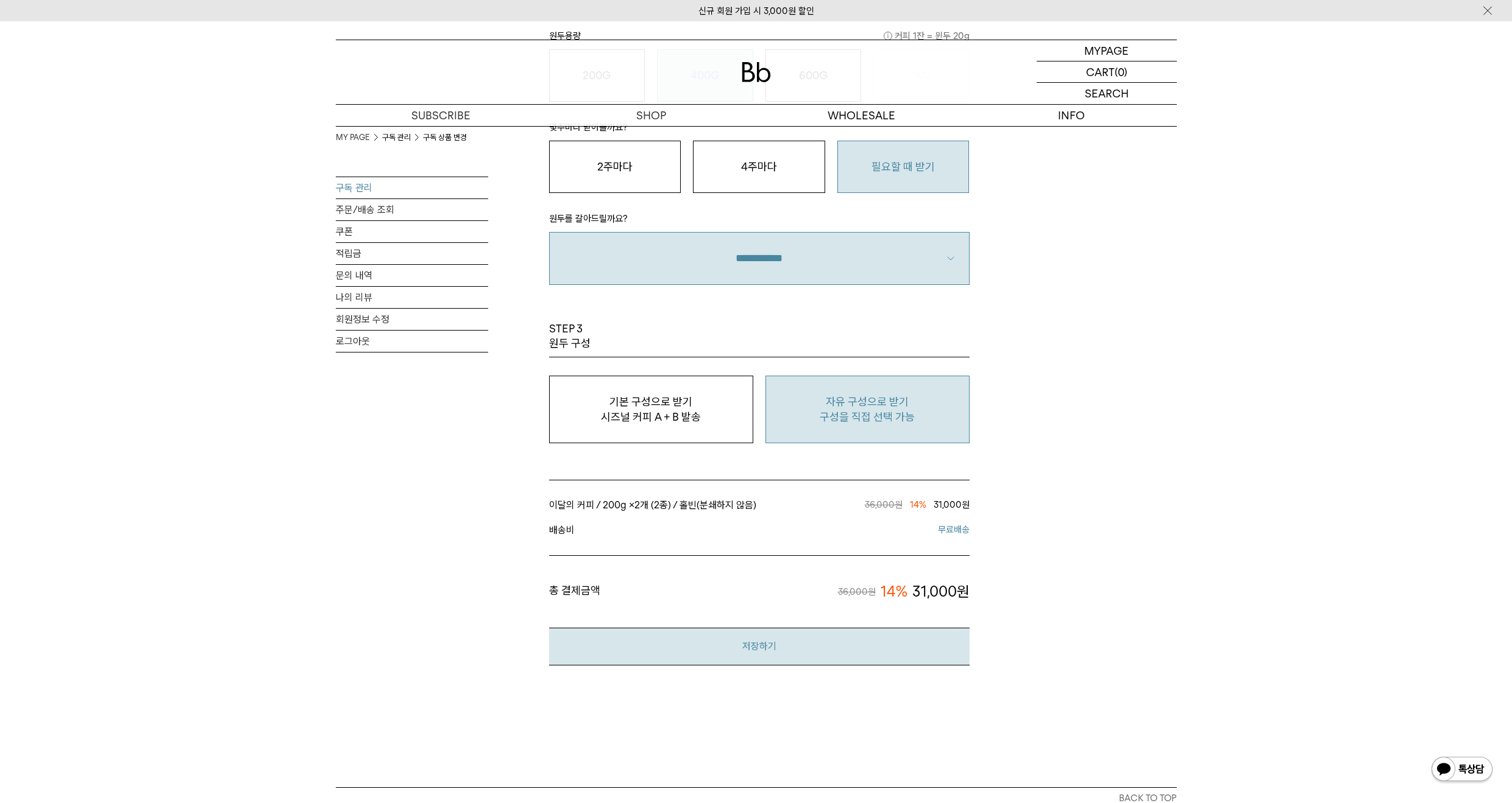
click at [800, 631] on button "저장하기" at bounding box center [759, 647] width 420 height 37
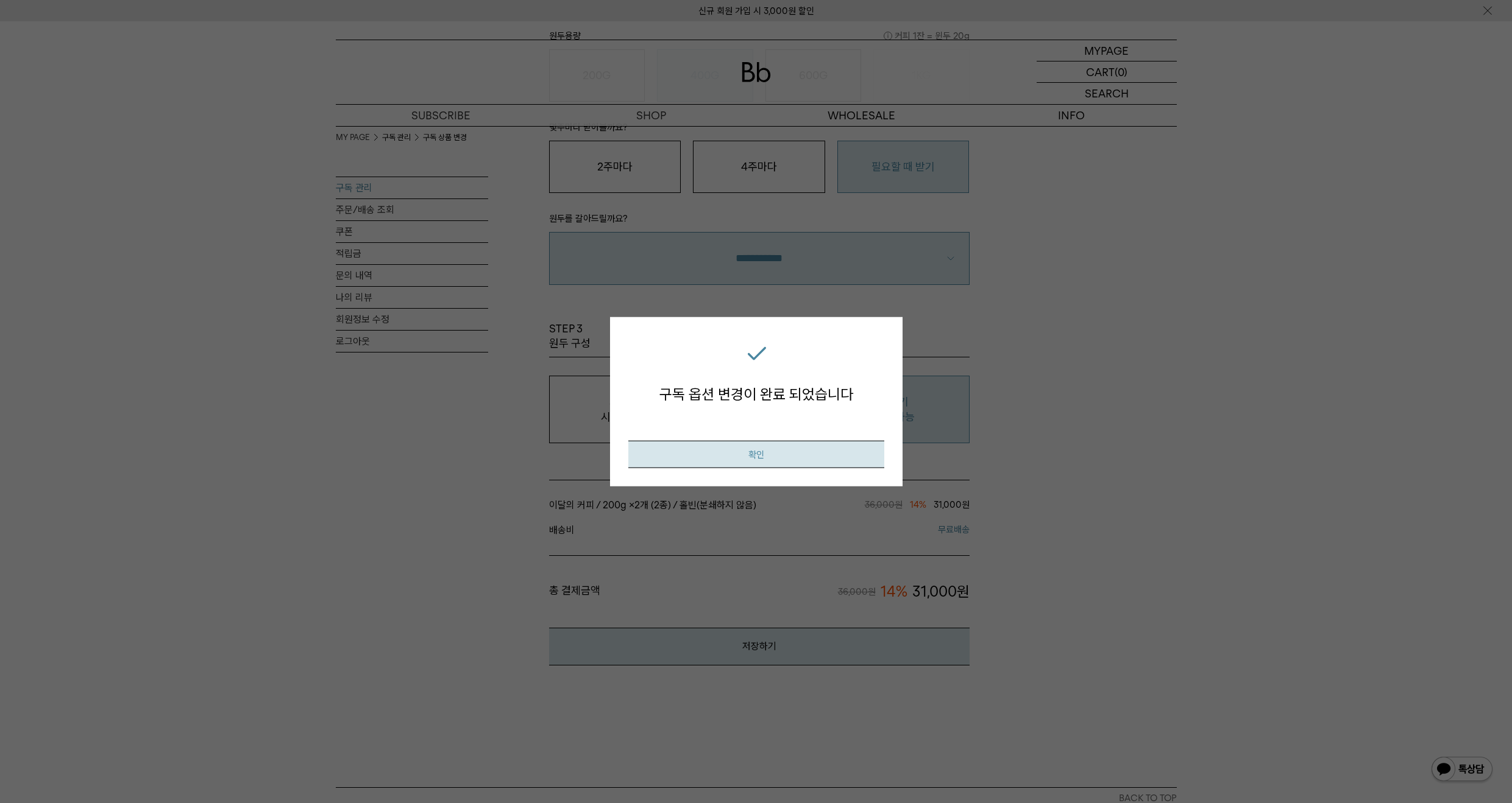
click at [775, 460] on button "확인" at bounding box center [756, 454] width 256 height 27
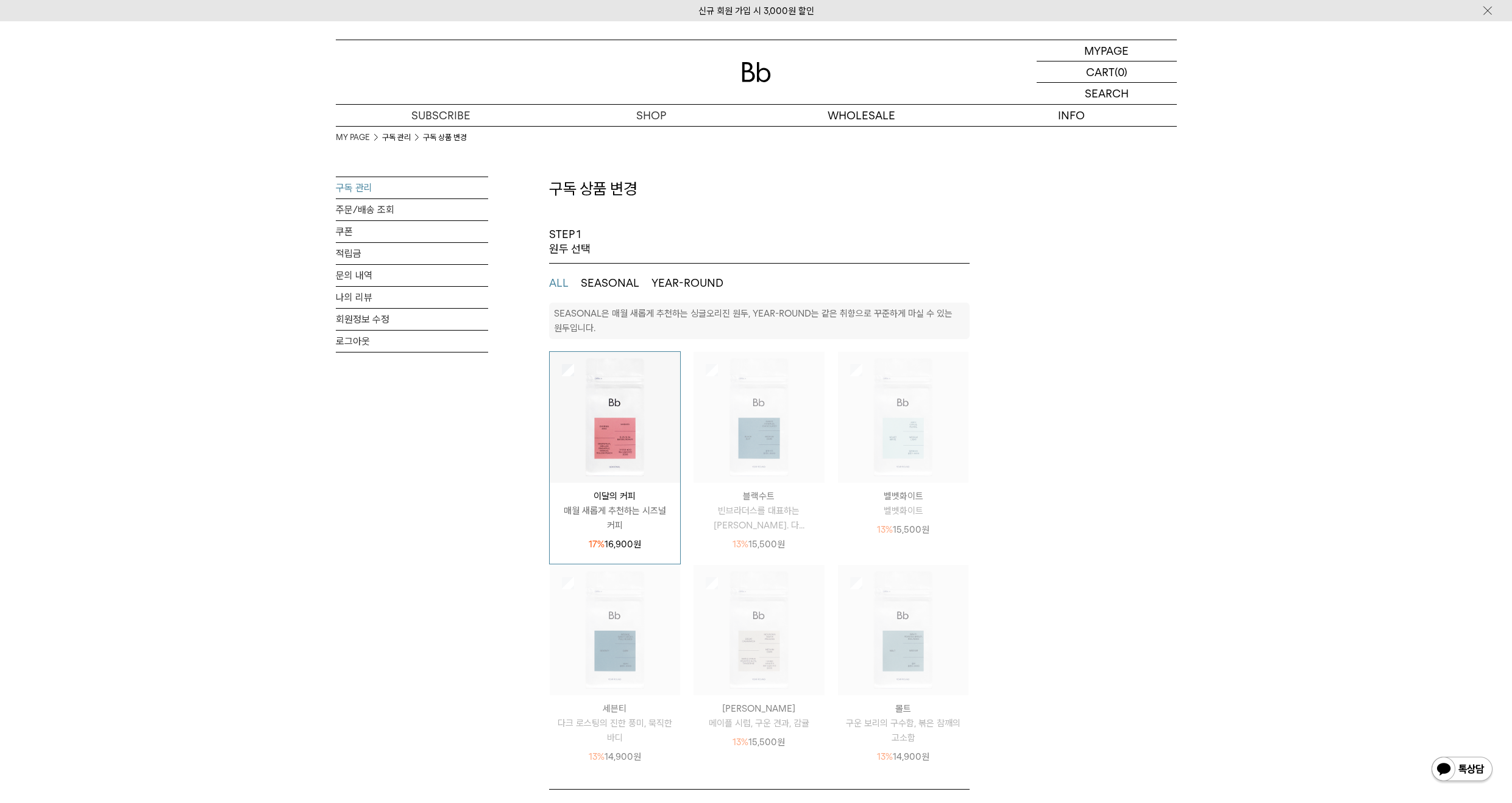
select select "**"
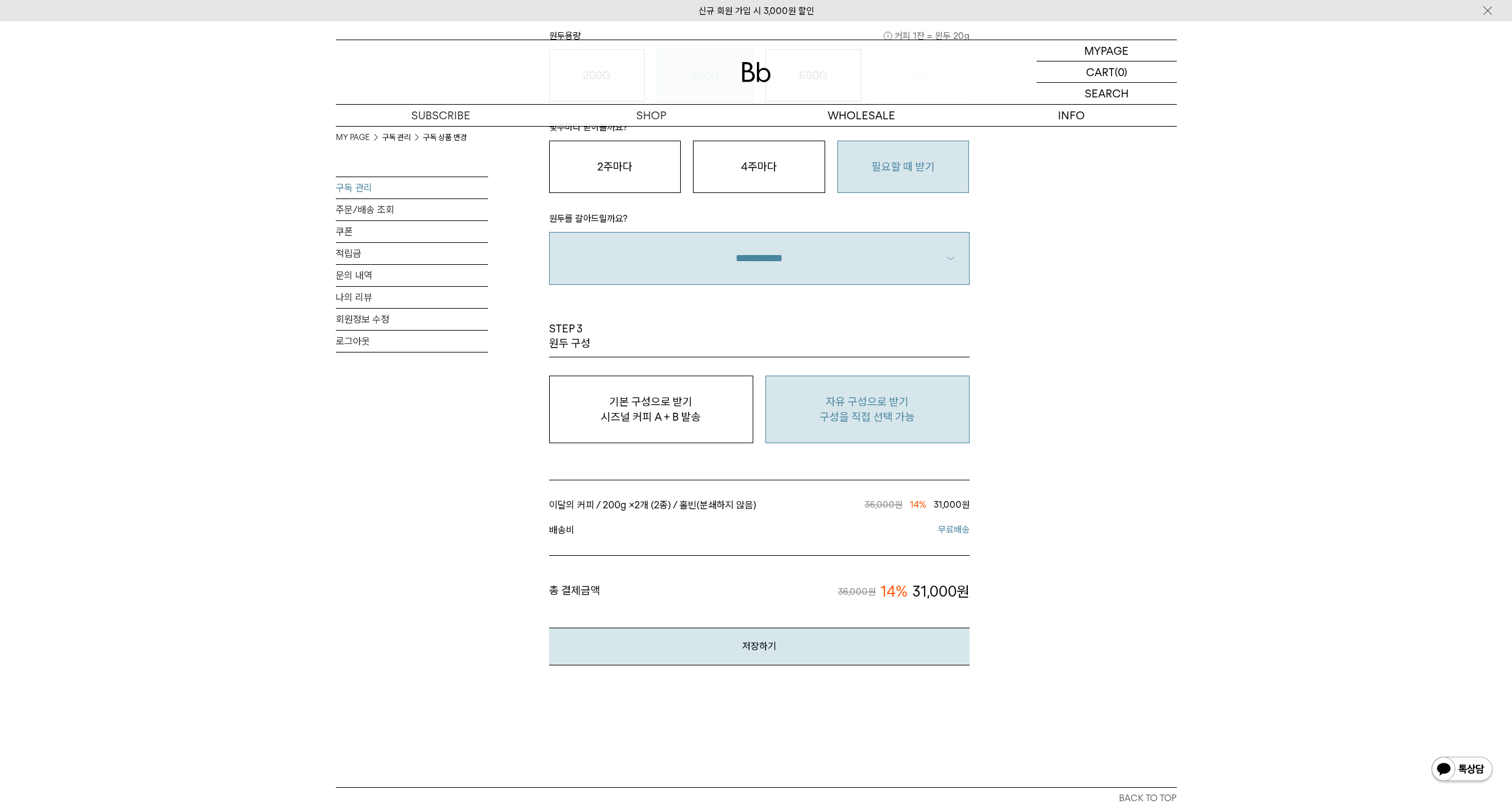
click at [409, 188] on link "구독 관리" at bounding box center [412, 187] width 152 height 21
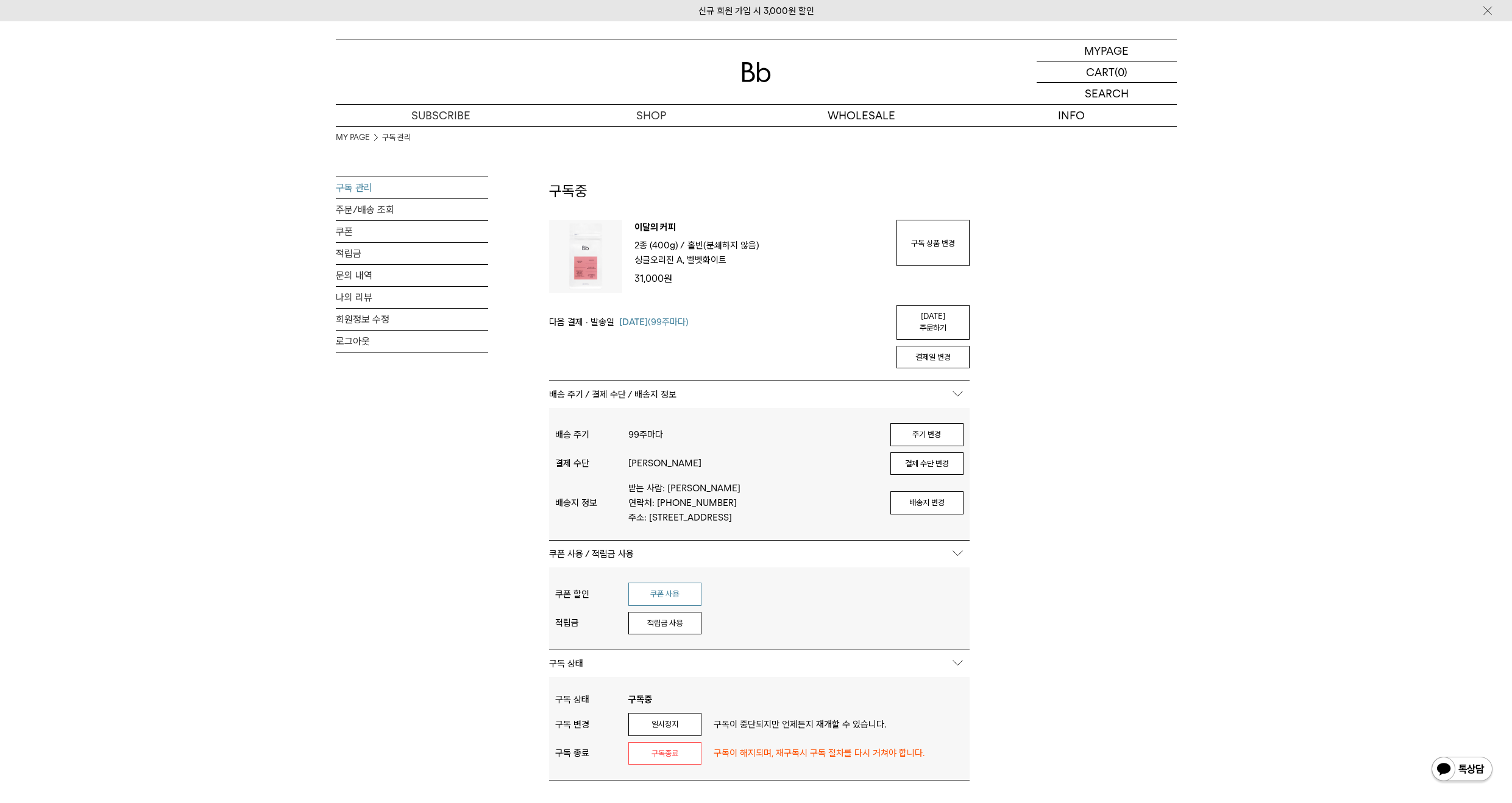
click at [670, 593] on button "쿠폰 사용" at bounding box center [665, 595] width 73 height 23
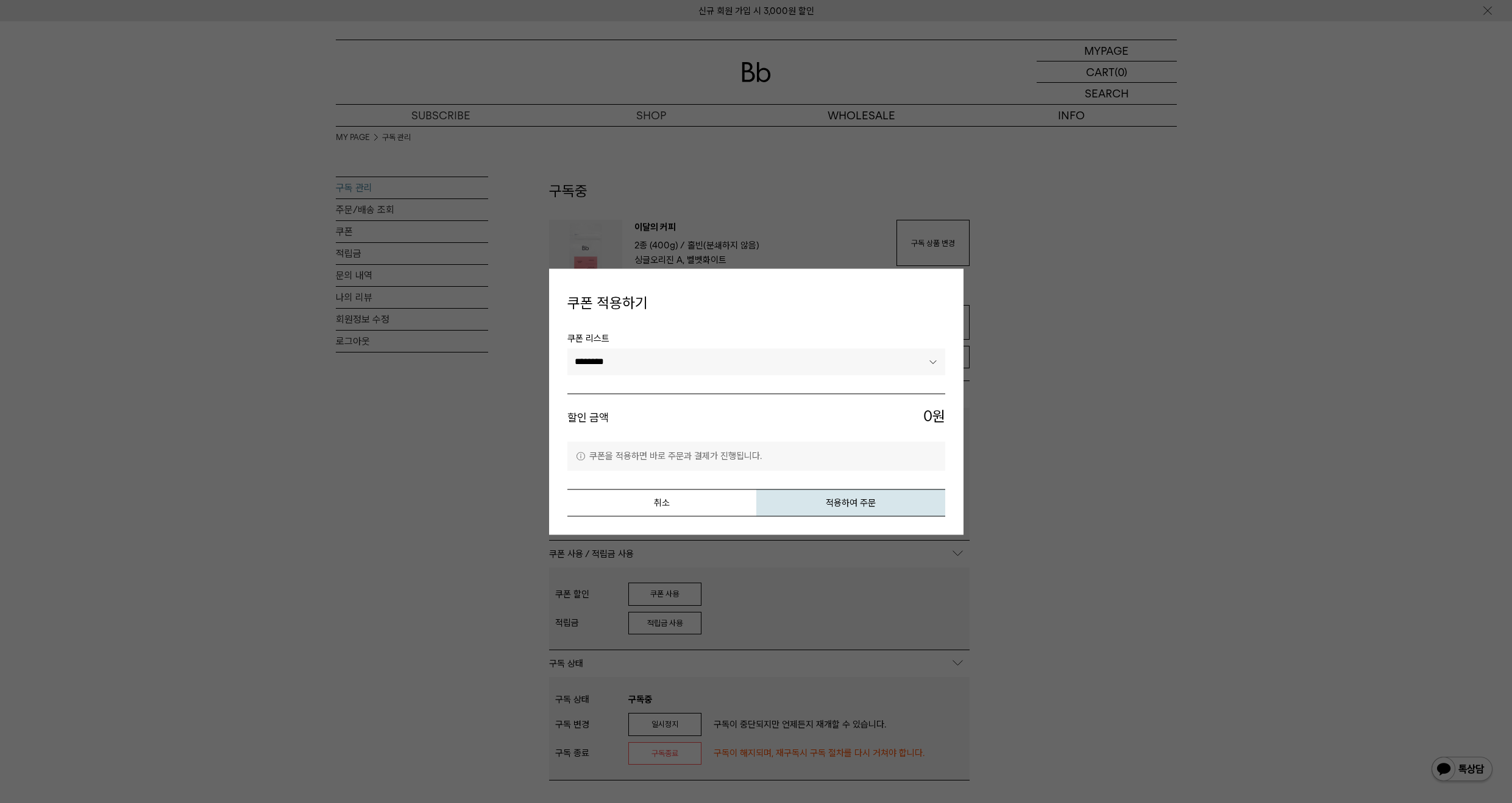
click at [657, 371] on select "********" at bounding box center [756, 362] width 378 height 27
click at [684, 513] on button "취소" at bounding box center [661, 502] width 189 height 27
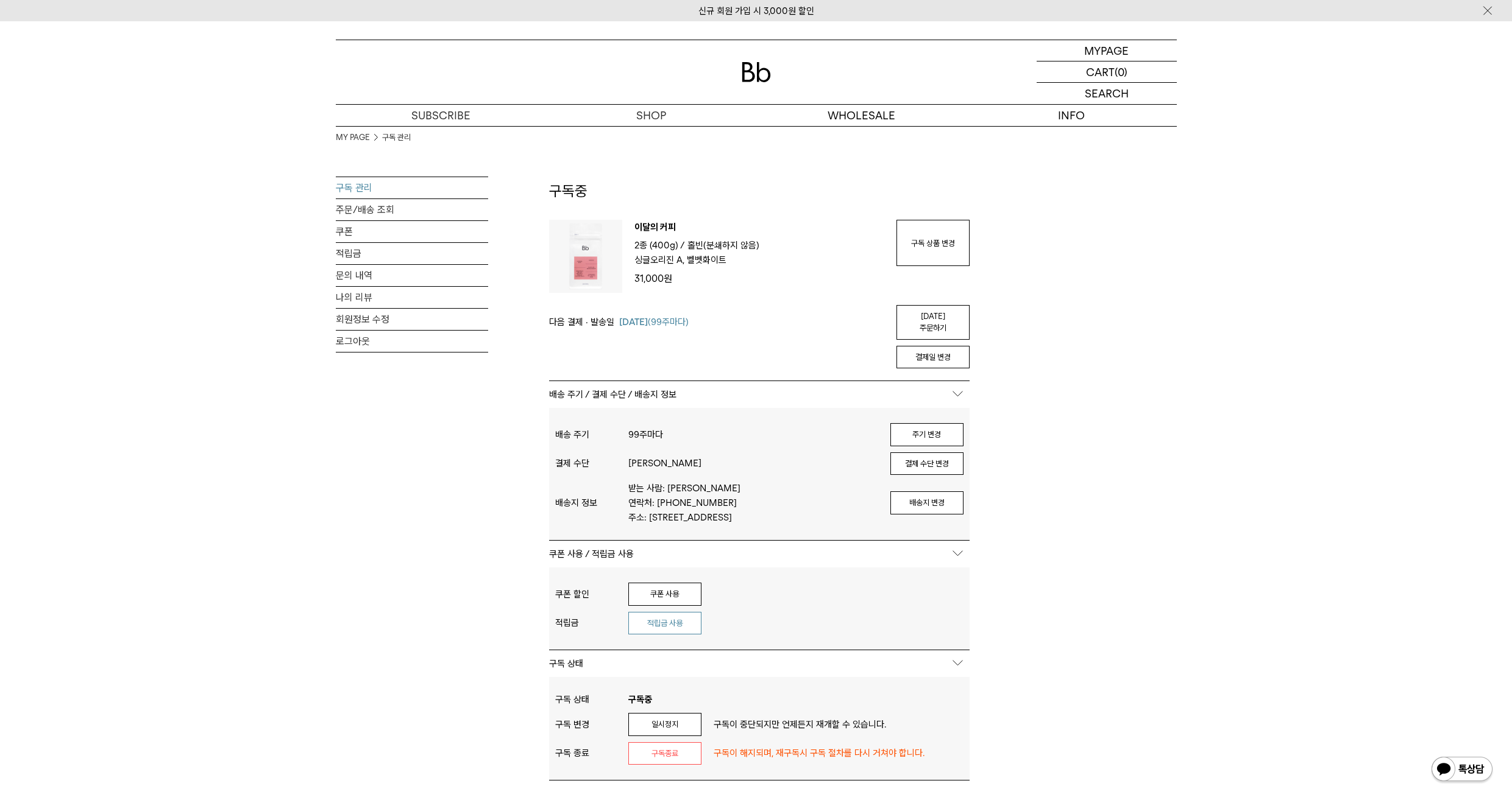
click at [680, 628] on button "적립금 사용" at bounding box center [665, 624] width 73 height 23
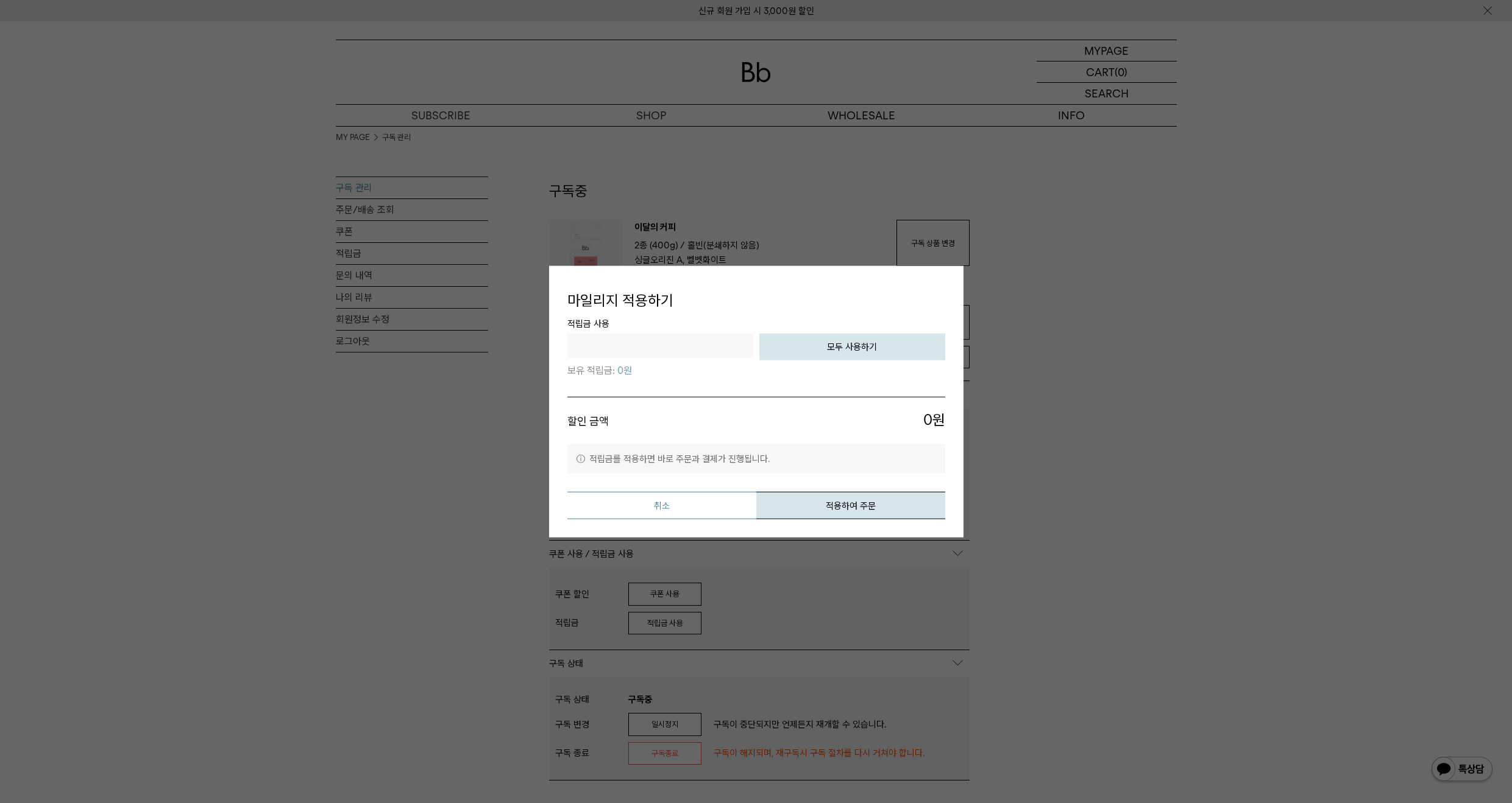
click at [678, 504] on button "취소" at bounding box center [661, 506] width 189 height 27
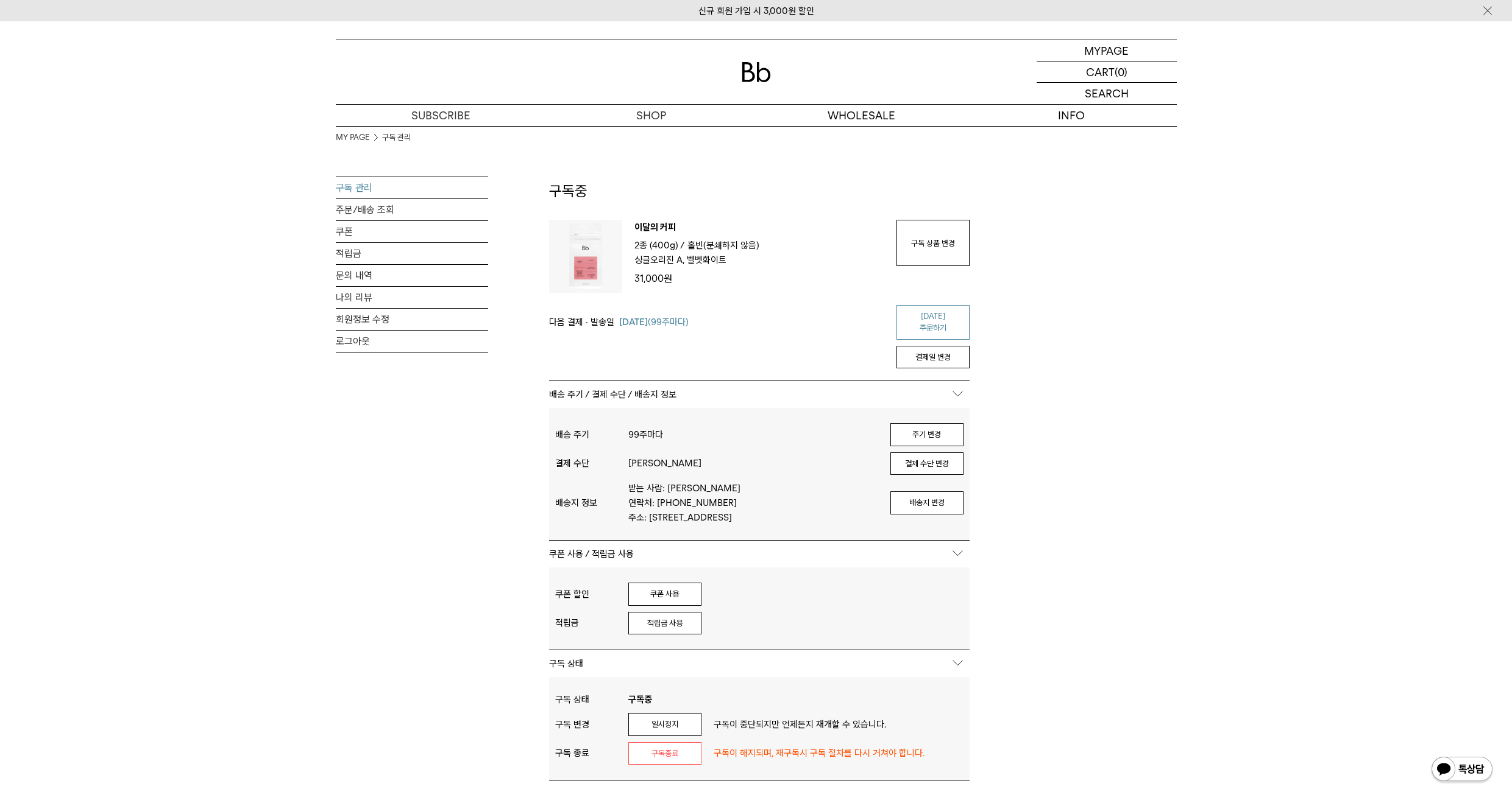
click at [921, 306] on link "오늘 주문하기" at bounding box center [933, 322] width 73 height 35
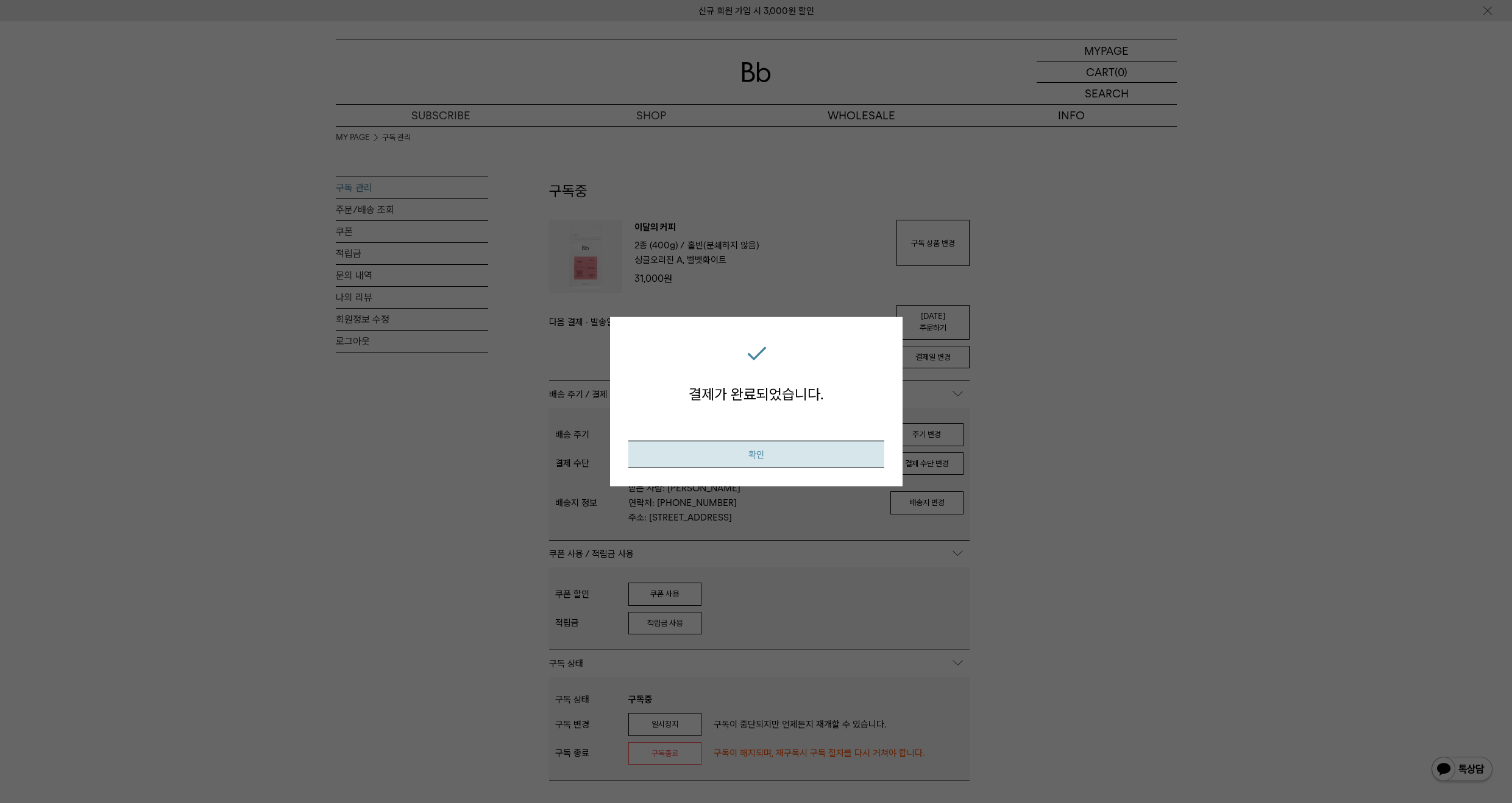
click at [784, 446] on button "확인" at bounding box center [756, 454] width 256 height 27
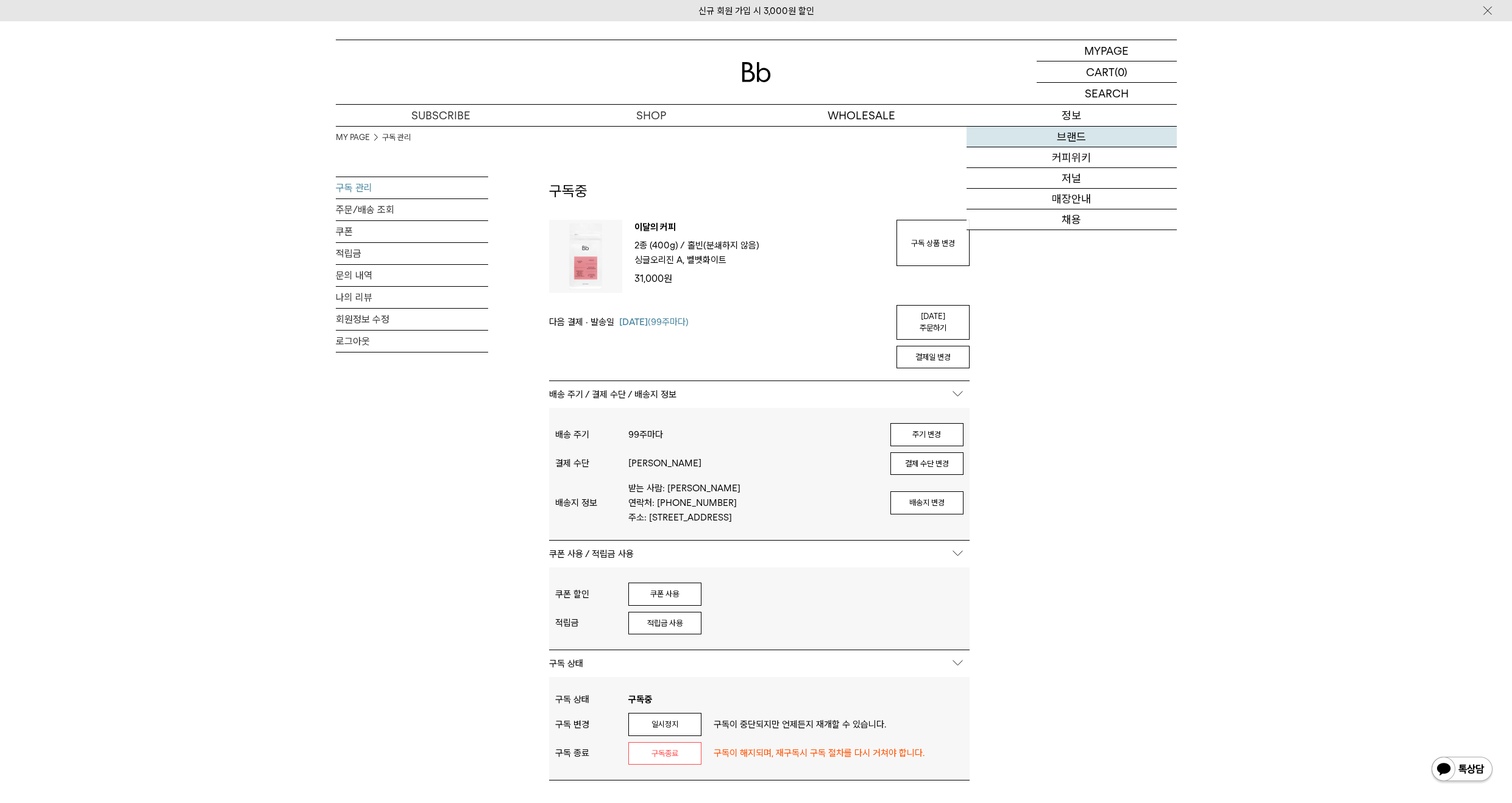
click at [1106, 134] on link "브랜드" at bounding box center [1071, 137] width 211 height 21
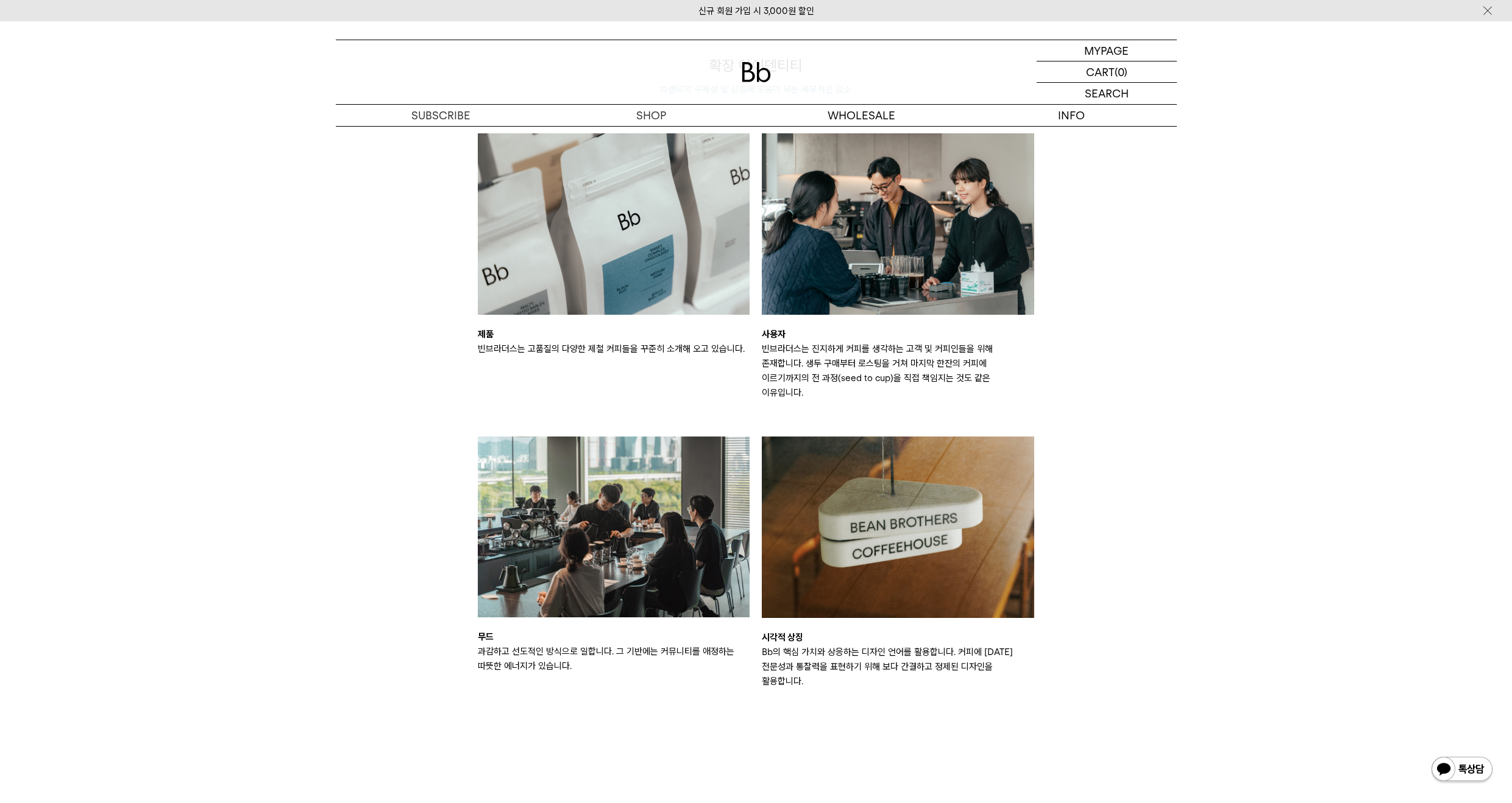
scroll to position [1705, 0]
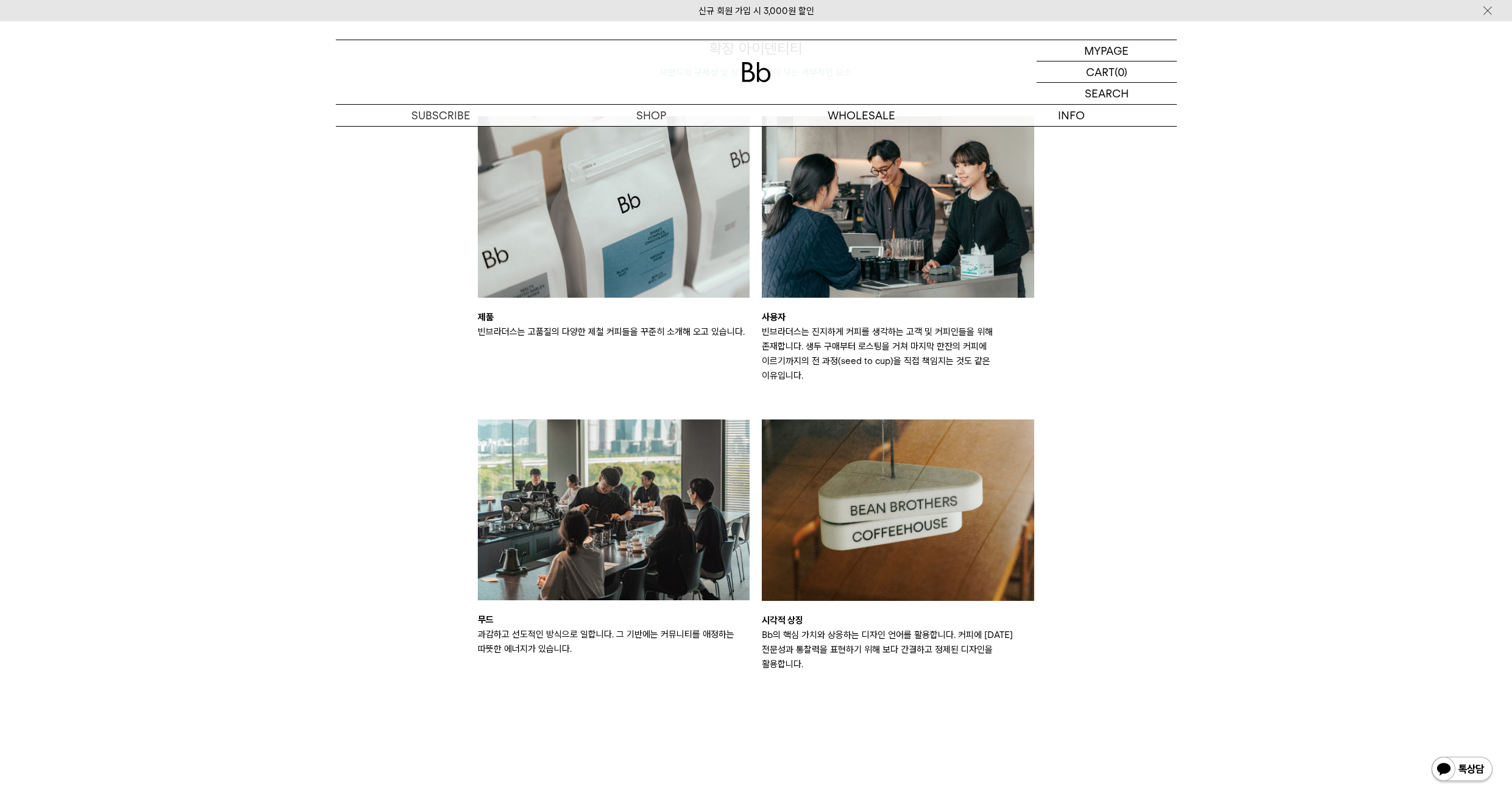
click at [1095, 441] on div "확장 아이덴티티 브랜드의 구체성 및 상징에 도움이 되는 세부적인 요소 제품 빈브라더스는 고품질의 다양한 제철 커피들을 꾸준히 소개해 오고 있습…" at bounding box center [756, 379] width 853 height 682
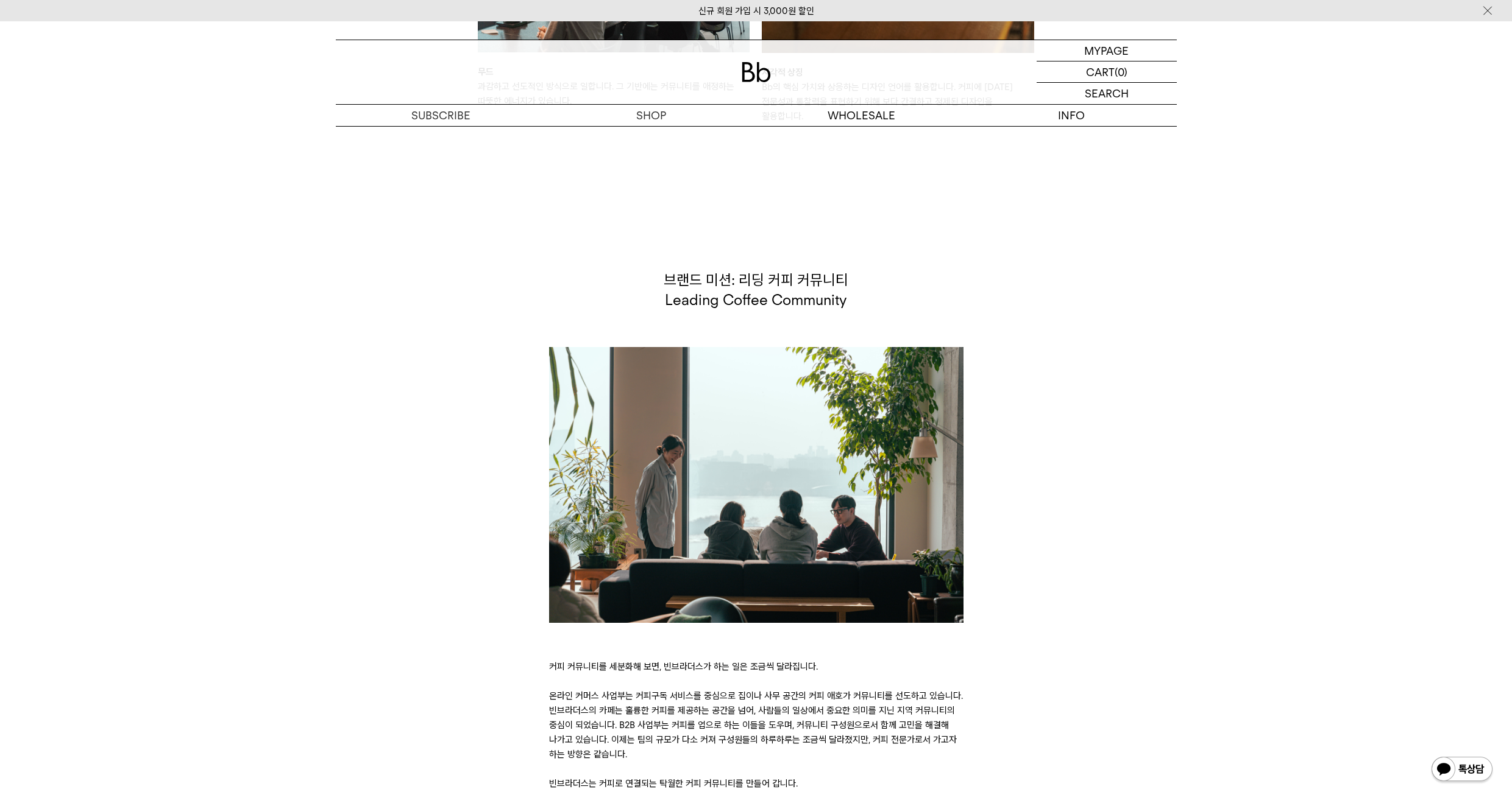
click at [1095, 441] on div "브랜드 미션: 리딩 커피 커뮤니티 Leading Coffee Community 커피 커뮤니티를 세분화해 보면, 빈브라더스가 하는 일은 조금씩 …" at bounding box center [756, 530] width 853 height 522
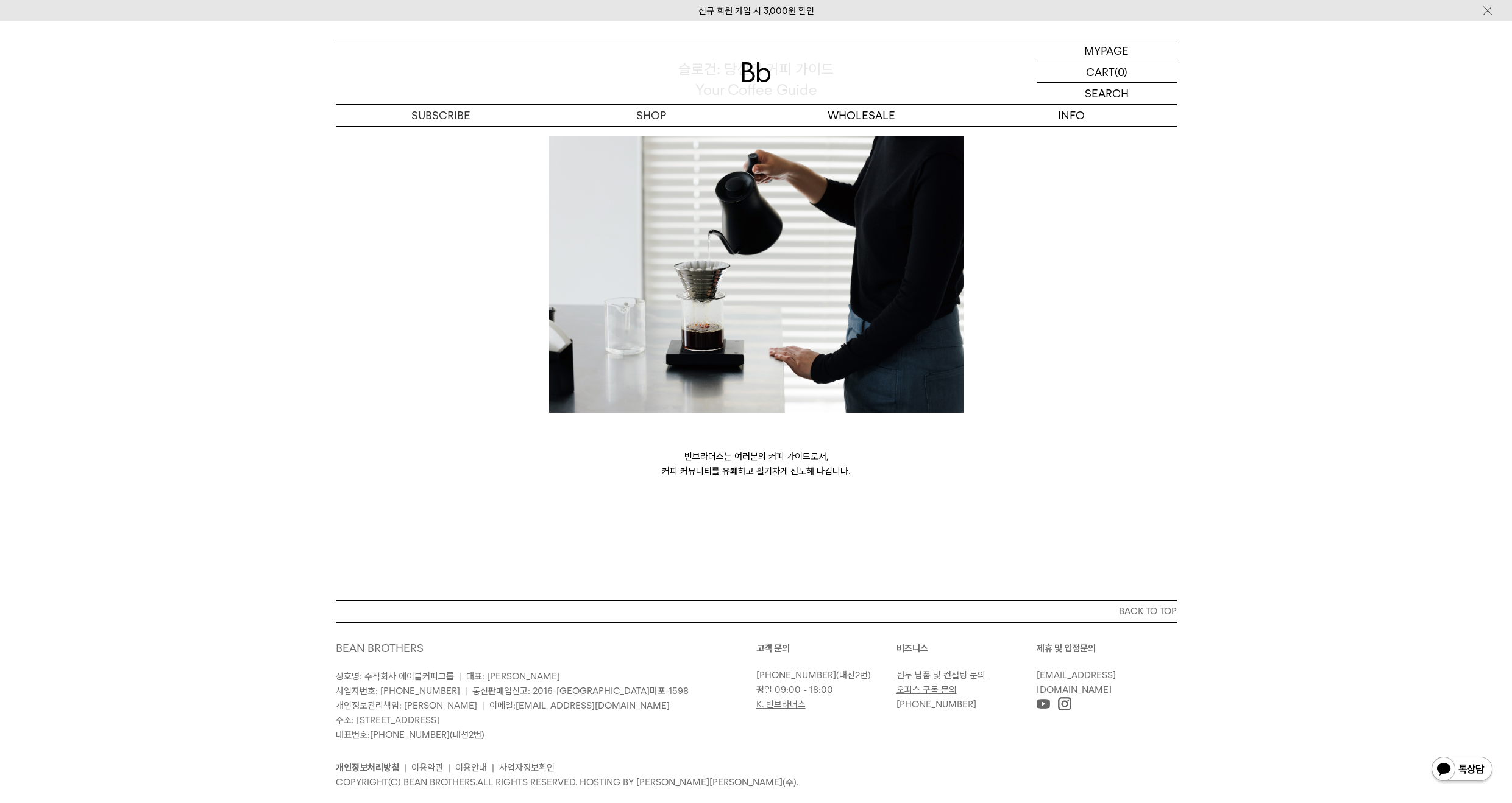
click at [1095, 440] on div "슬로건: 당신의 커피 가이드 Your Coffee Guide 빈브라더스는 여러분의 커피 가이드로서, 커피 커뮤니티를 유쾌하고 활기차게 선도해 …" at bounding box center [756, 269] width 853 height 419
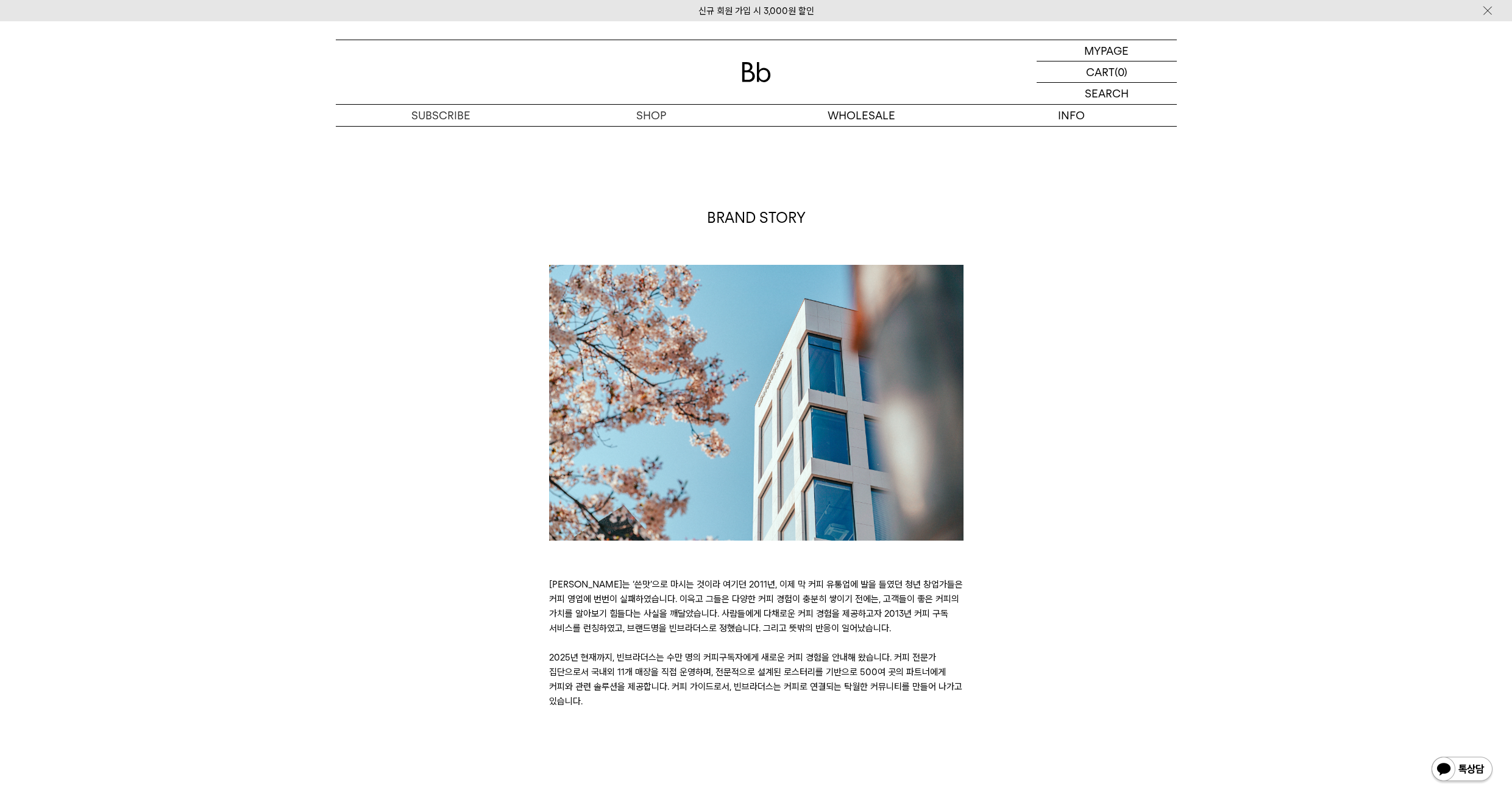
scroll to position [0, 0]
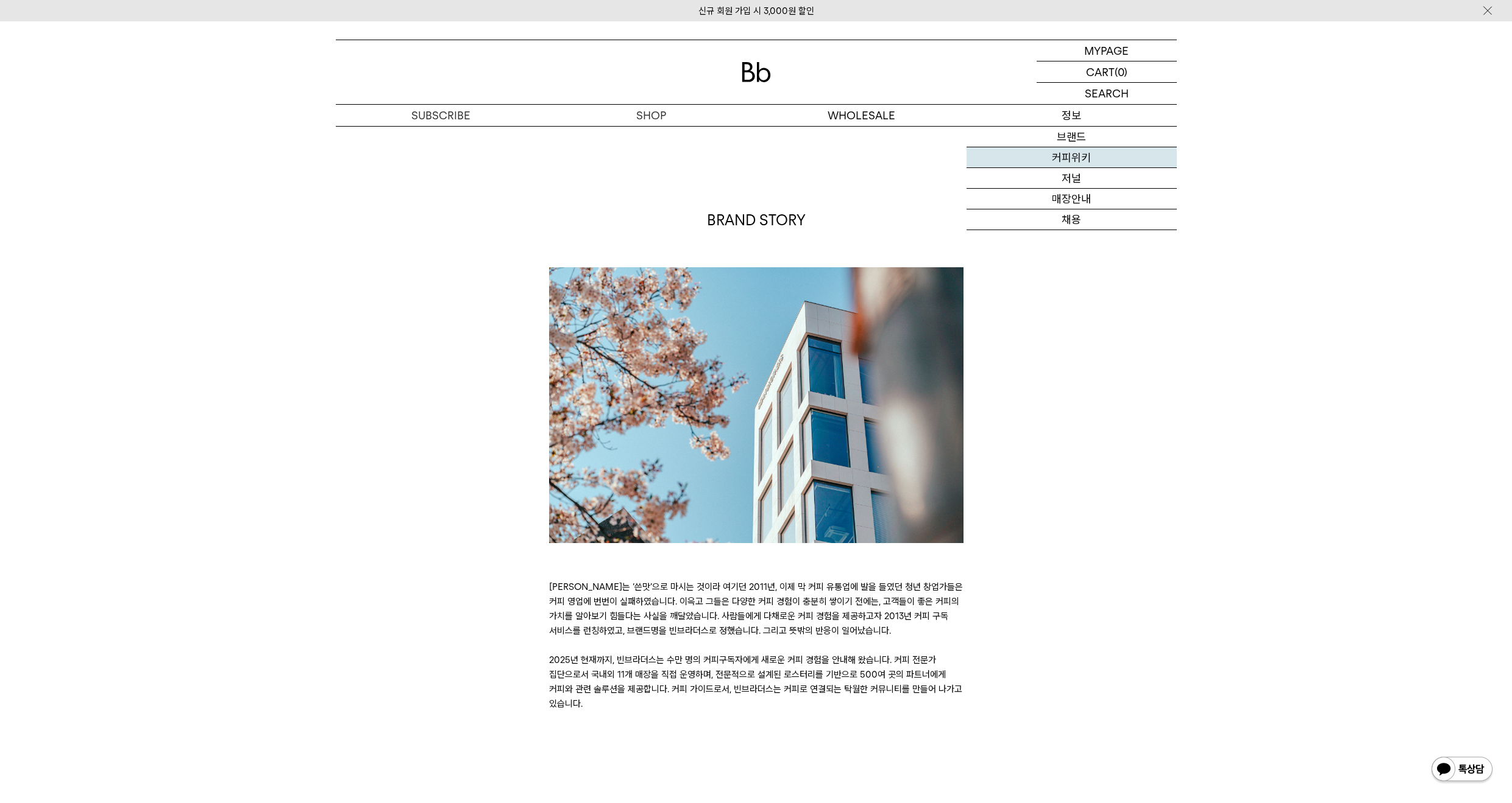
click at [1064, 166] on link "커피위키" at bounding box center [1071, 158] width 211 height 21
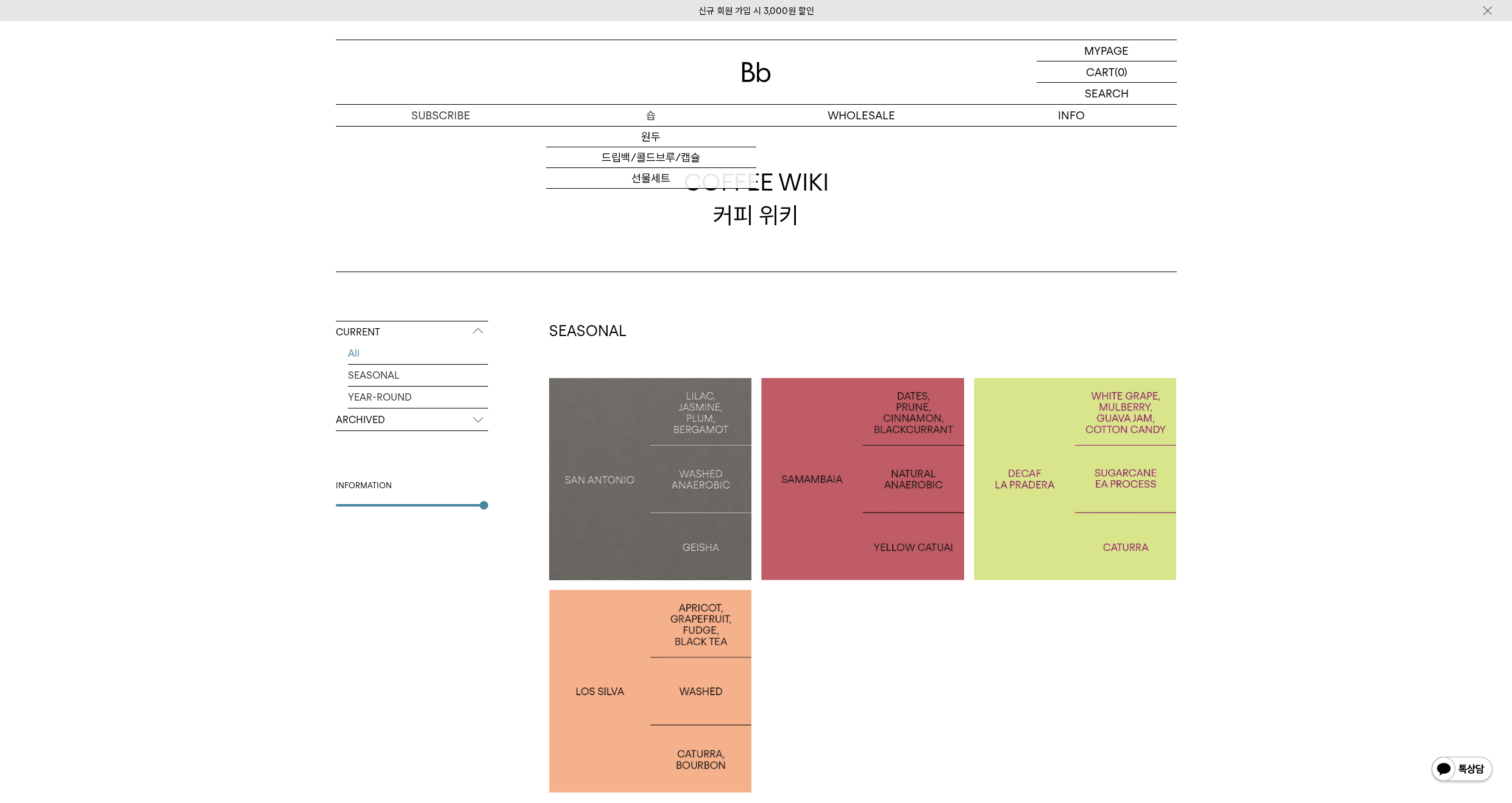
click at [670, 113] on p "숍" at bounding box center [651, 115] width 211 height 21
click at [654, 142] on link "원두" at bounding box center [651, 137] width 211 height 21
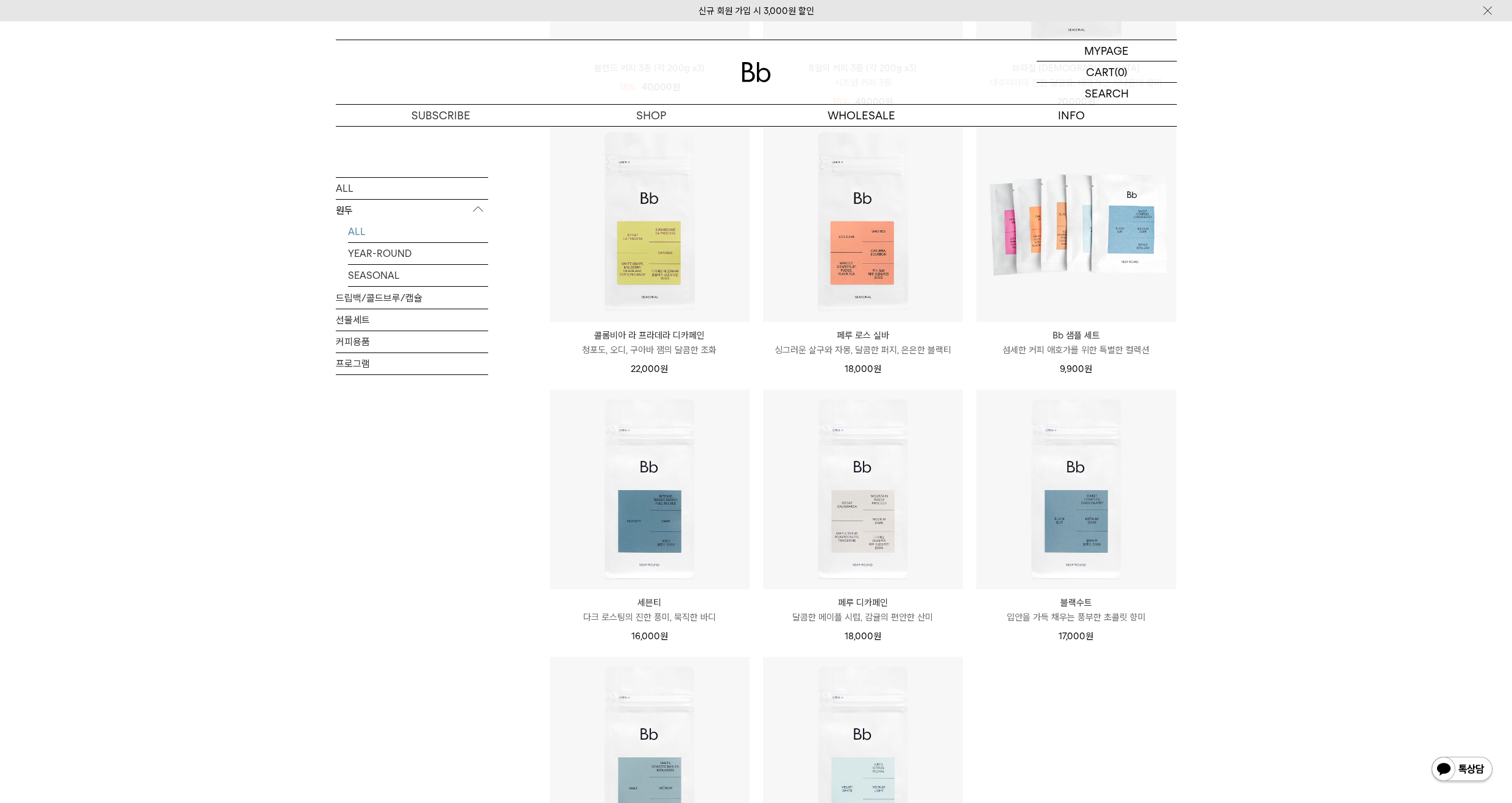
scroll to position [315, 0]
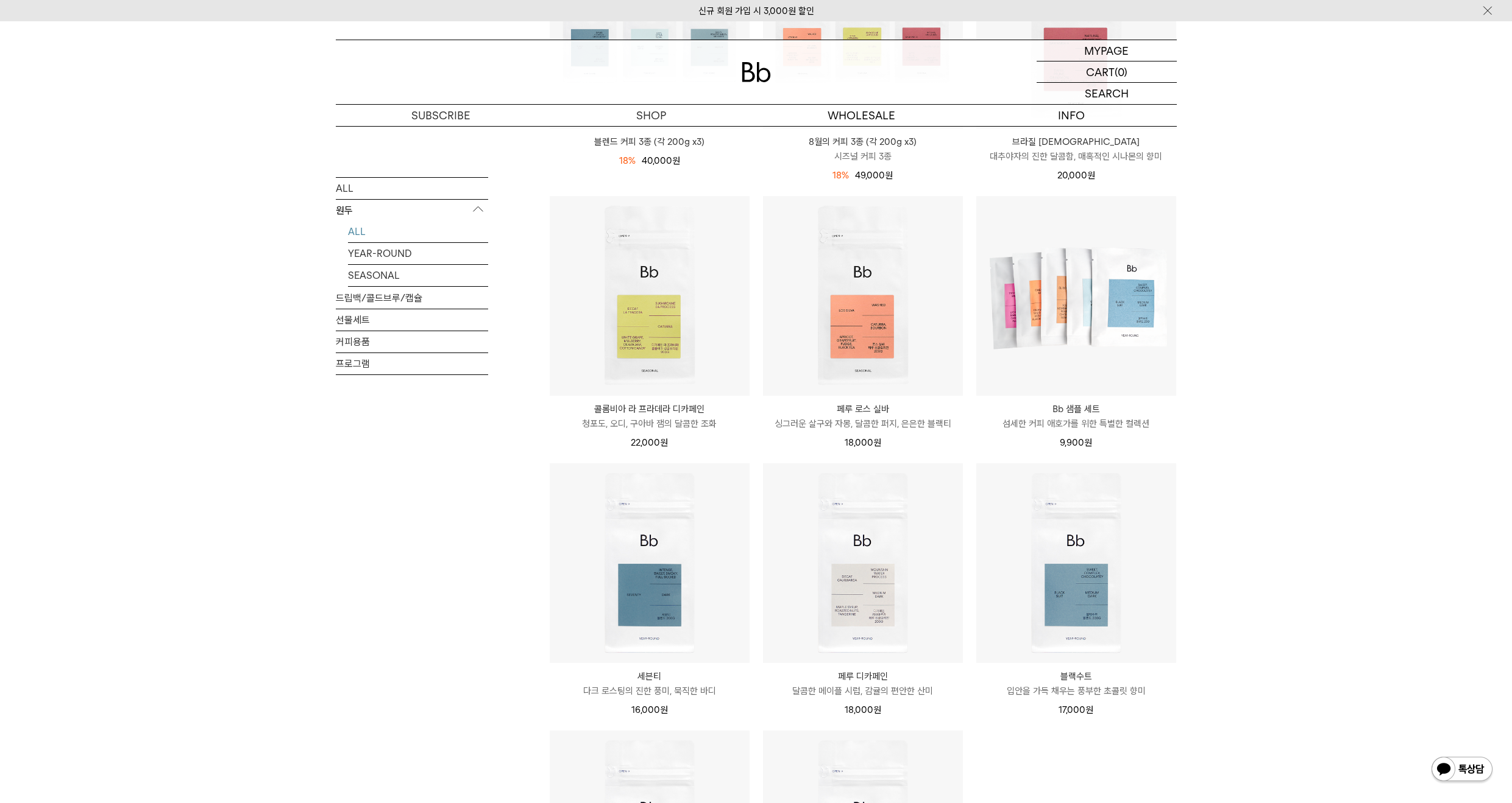
click at [234, 249] on div "SHOP 원두 ALL 원두 ALL YEAR-ROUND SEASONAL 드립백/콜드브루/캡슐 선물세트 커피용품 프로그램 원두 [PERSON_NA…" at bounding box center [756, 464] width 1512 height 1309
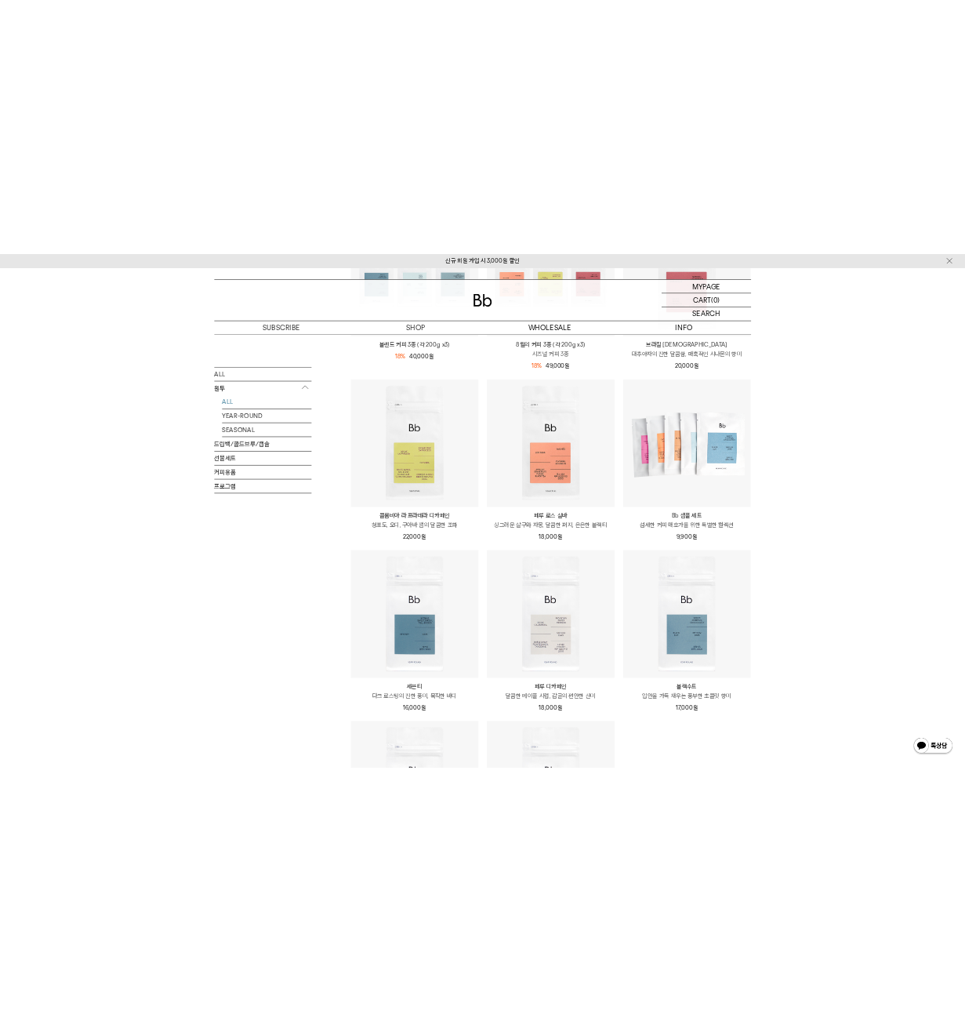
scroll to position [0, 0]
